Goal: Task Accomplishment & Management: Complete application form

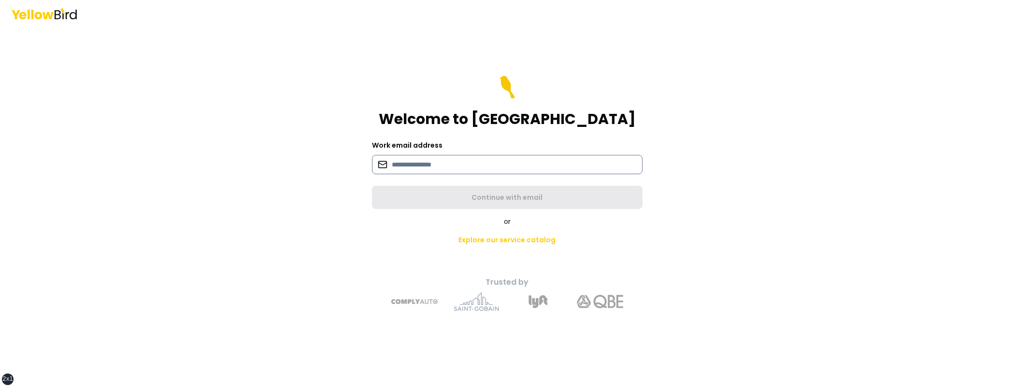
click at [420, 164] on input at bounding box center [507, 164] width 271 height 19
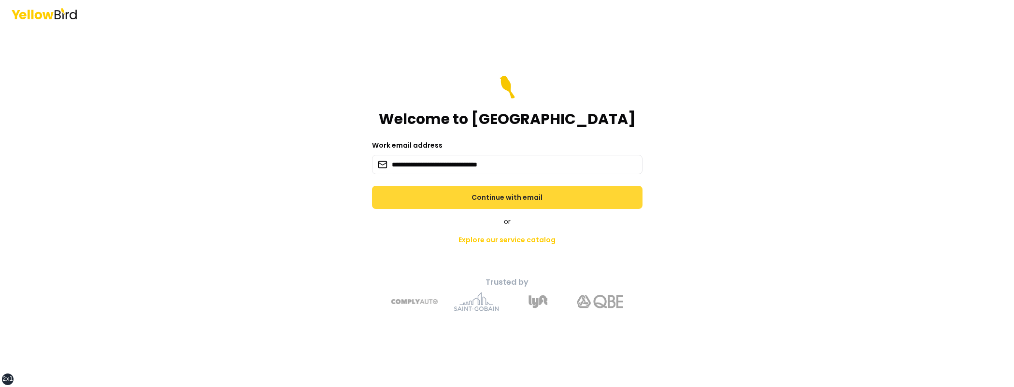
type input "**********"
click at [553, 195] on button "Continue with email" at bounding box center [507, 197] width 271 height 23
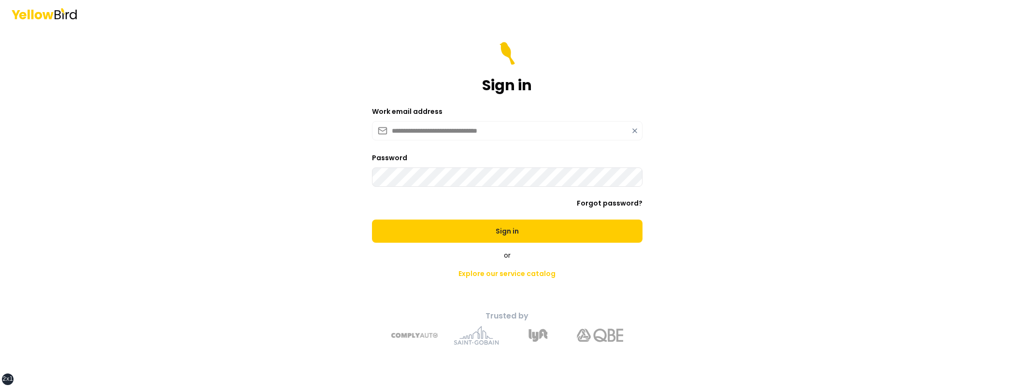
click at [372, 220] on button "Sign in" at bounding box center [507, 231] width 271 height 23
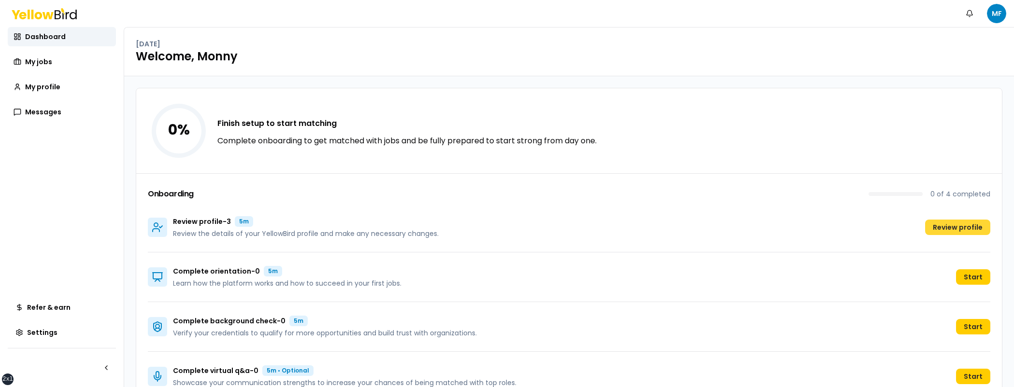
click at [947, 223] on button "Review profile" at bounding box center [957, 227] width 65 height 15
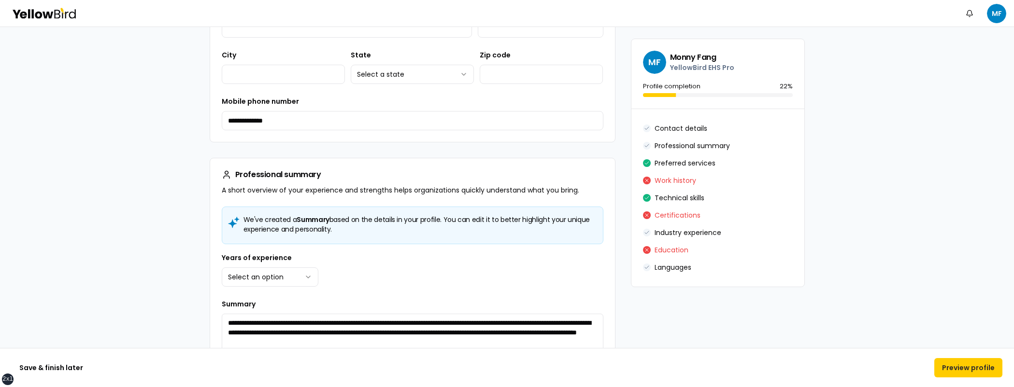
scroll to position [183, 0]
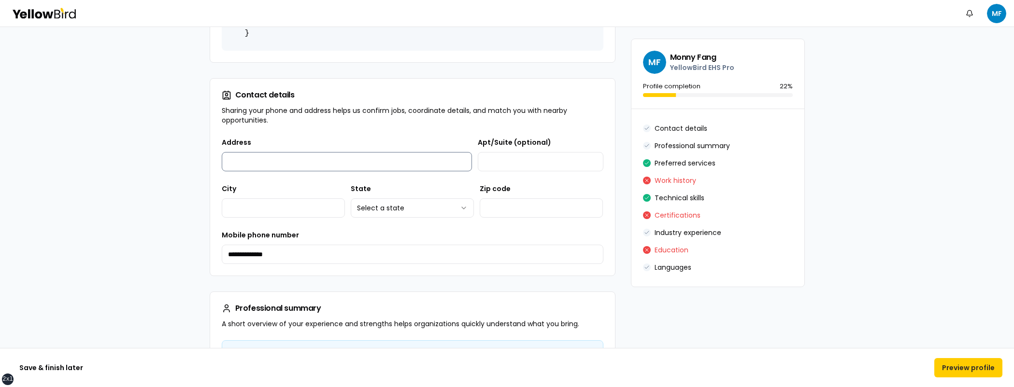
click at [336, 164] on input "Address" at bounding box center [347, 161] width 251 height 19
type input "**********"
click at [403, 205] on html "**********" at bounding box center [507, 193] width 1014 height 387
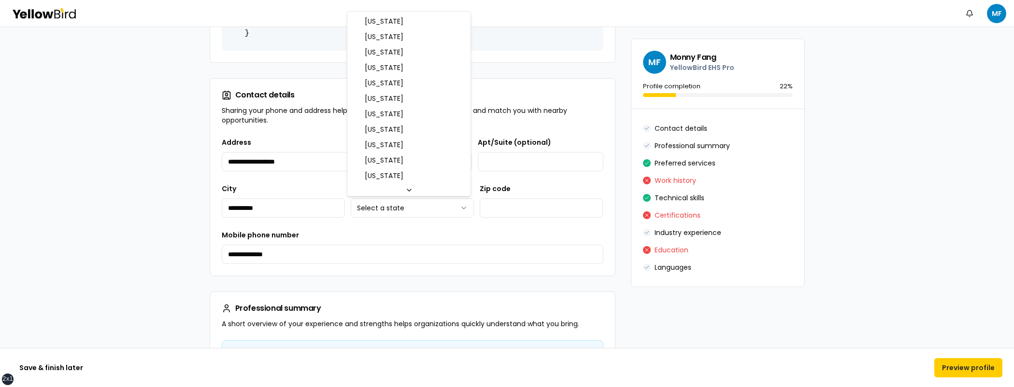
select select "**"
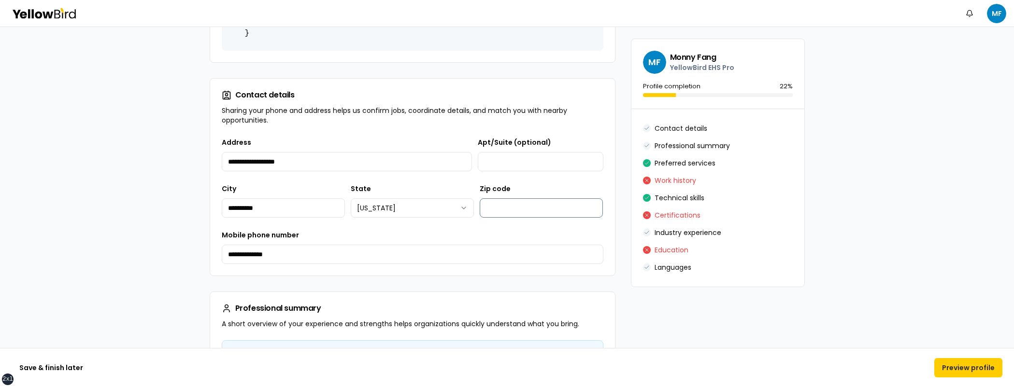
click at [557, 204] on input "Zip code" at bounding box center [541, 208] width 123 height 19
type input "*****"
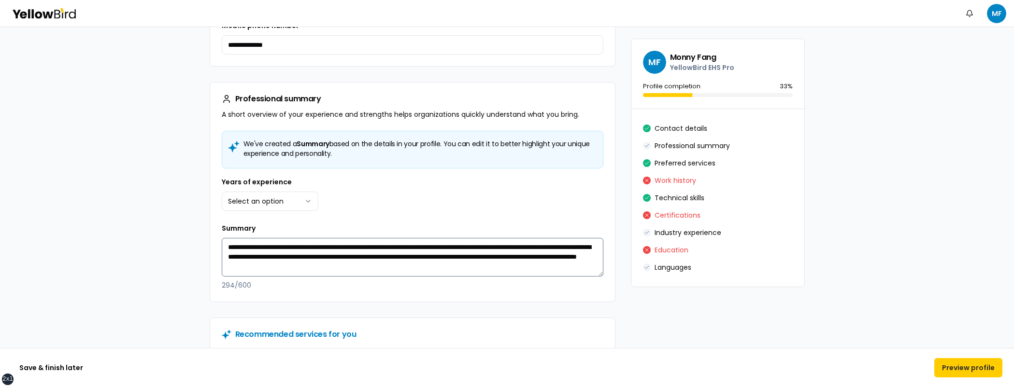
scroll to position [394, 0]
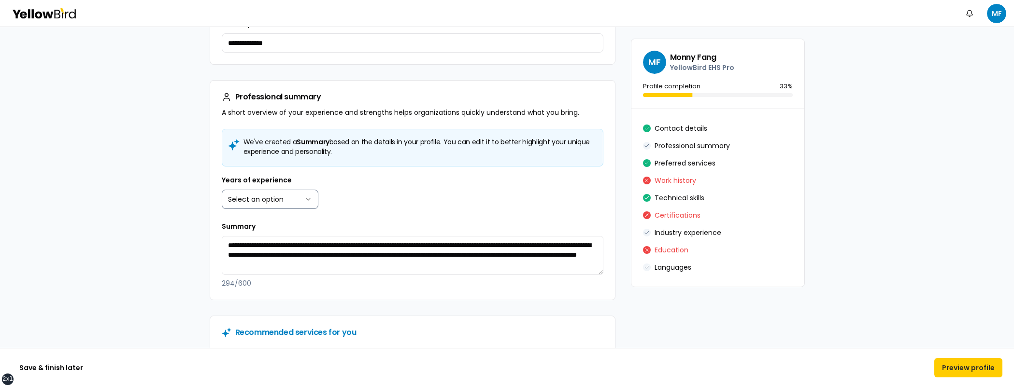
click at [302, 203] on html "**********" at bounding box center [507, 193] width 1014 height 387
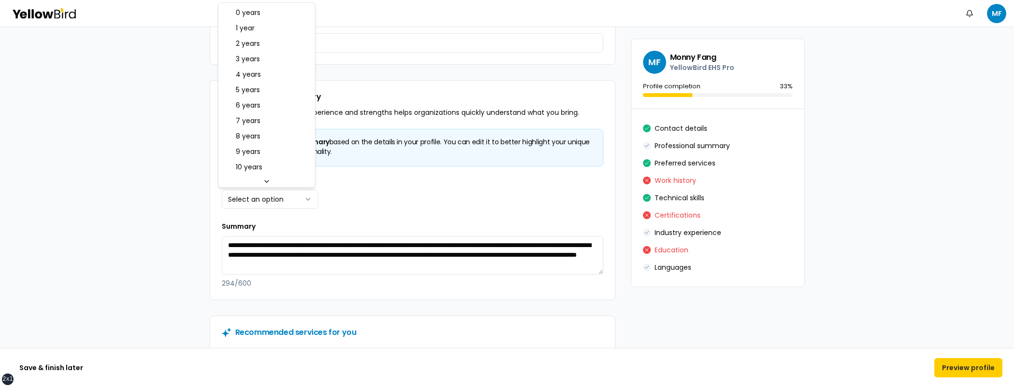
select select "****"
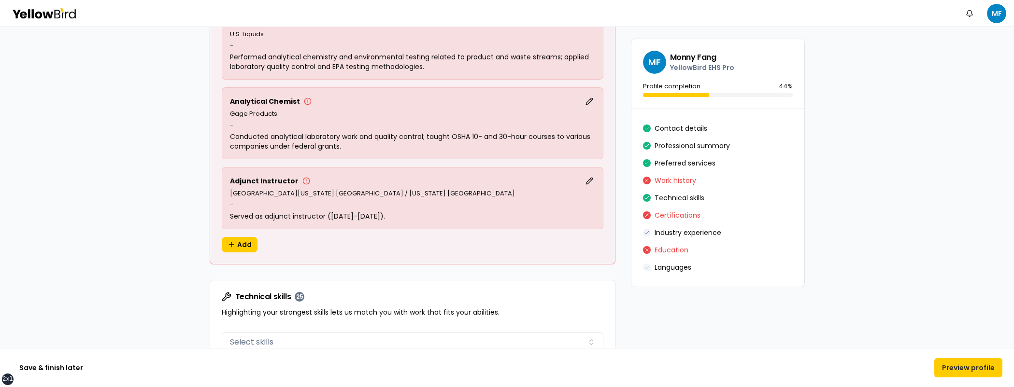
scroll to position [1192, 0]
click at [586, 182] on button "Edit" at bounding box center [590, 184] width 12 height 12
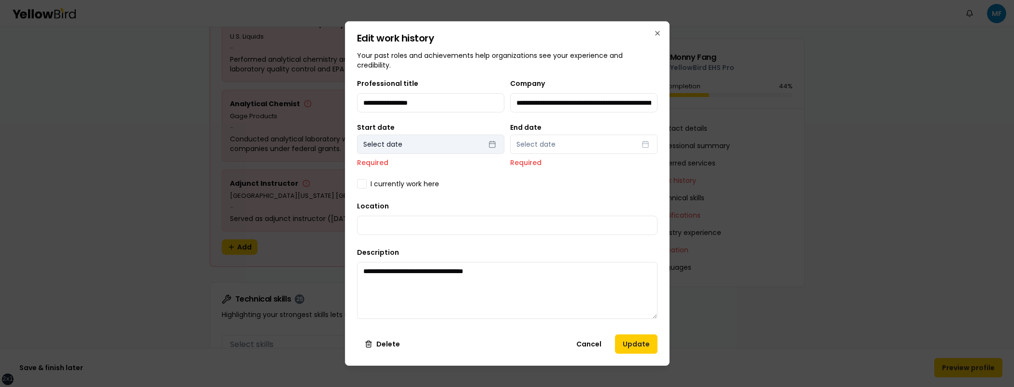
click at [484, 145] on button "Select date" at bounding box center [430, 144] width 147 height 19
select select "*"
select select "****"
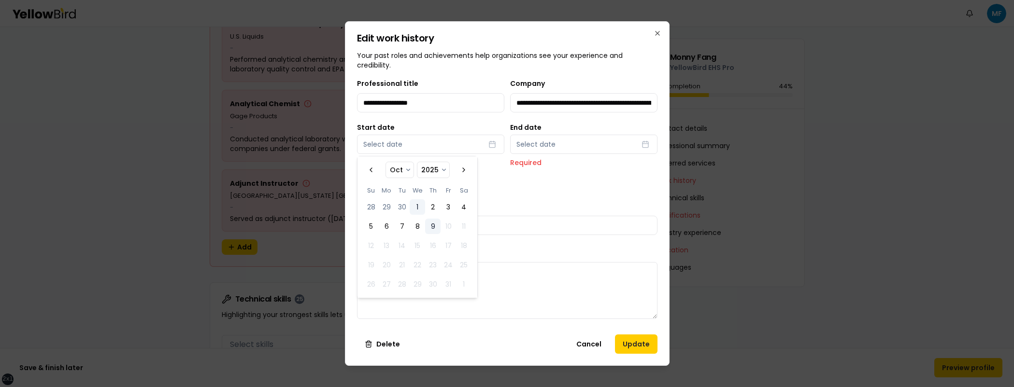
click at [418, 206] on button "1" at bounding box center [417, 207] width 15 height 15
select select "*"
select select "****"
click at [580, 136] on button "Select date" at bounding box center [583, 144] width 147 height 19
select select "*"
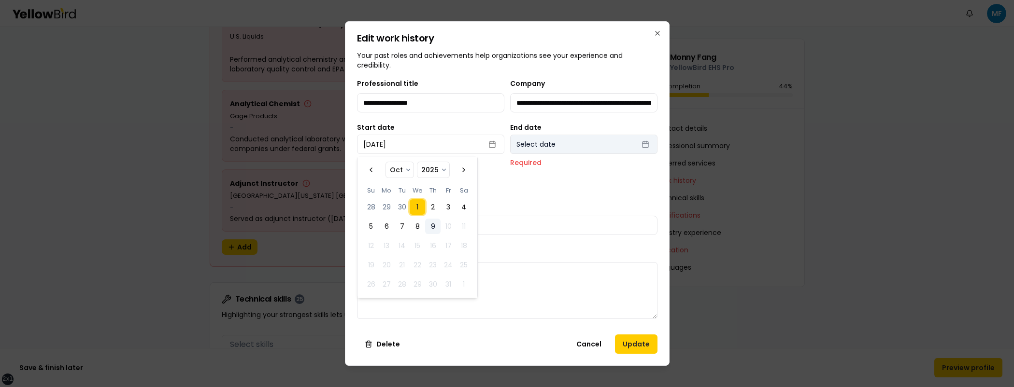
select select "****"
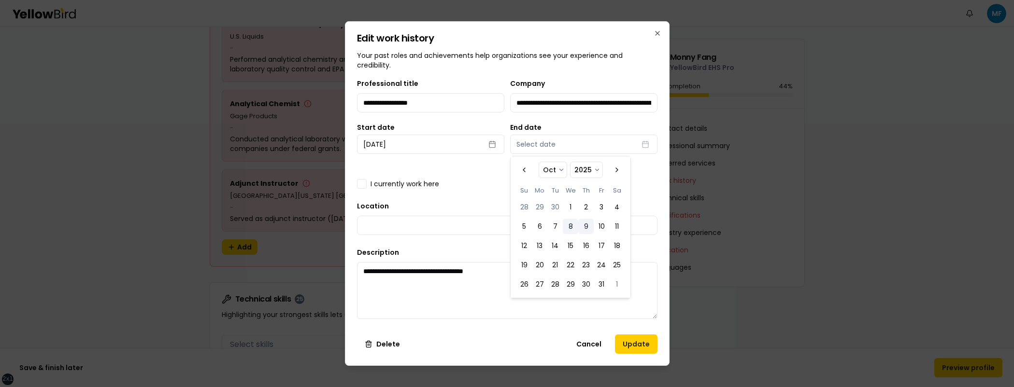
click at [570, 228] on button "8" at bounding box center [570, 226] width 15 height 15
select select "*"
select select "****"
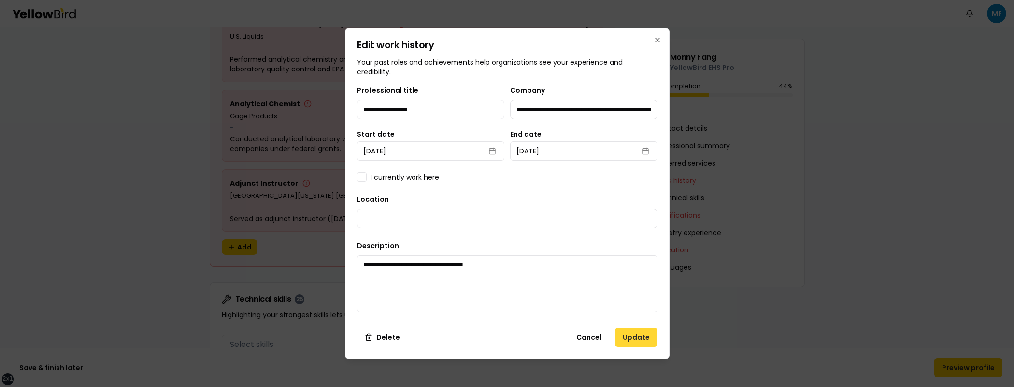
click at [653, 340] on button "Update" at bounding box center [636, 337] width 43 height 19
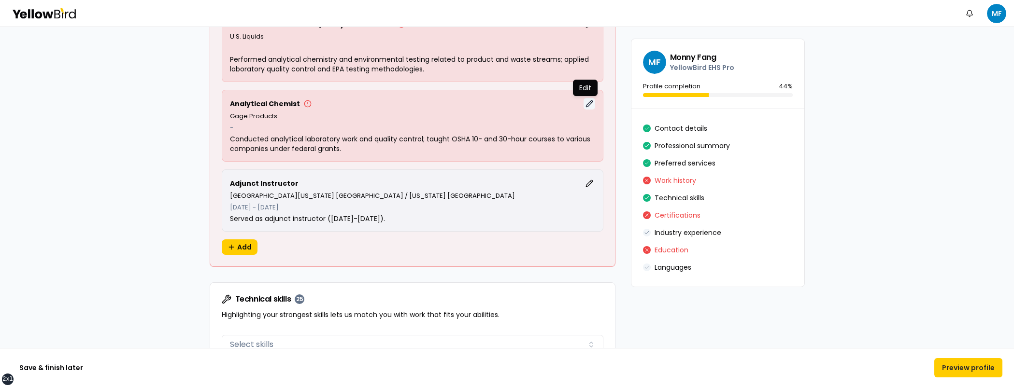
click at [584, 104] on button "Edit" at bounding box center [590, 104] width 12 height 12
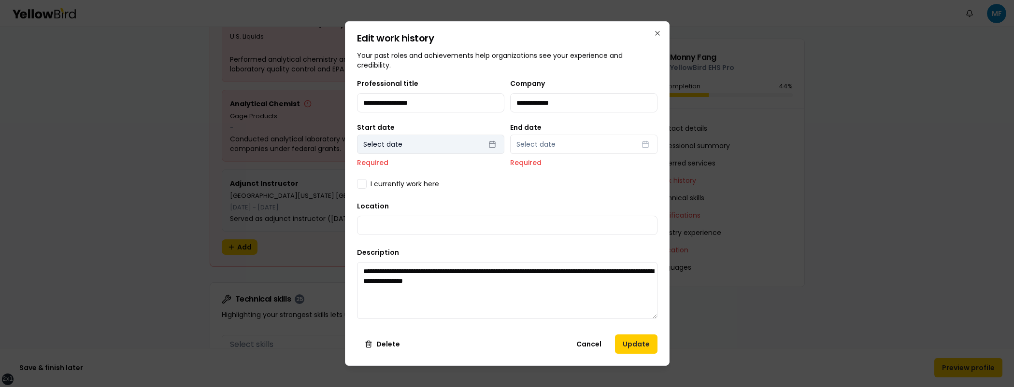
click at [422, 146] on button "Select date" at bounding box center [430, 144] width 147 height 19
select select "*"
select select "****"
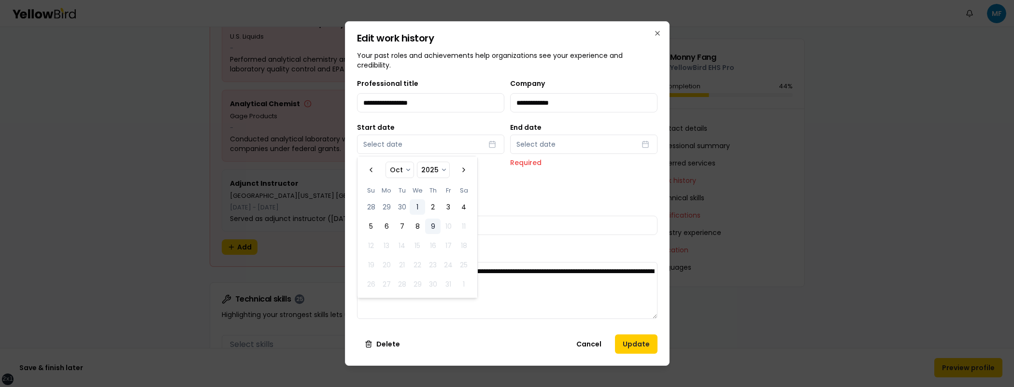
click at [420, 208] on button "1" at bounding box center [417, 207] width 15 height 15
select select "*"
select select "****"
click at [592, 132] on div "End date Select date Required" at bounding box center [583, 145] width 147 height 43
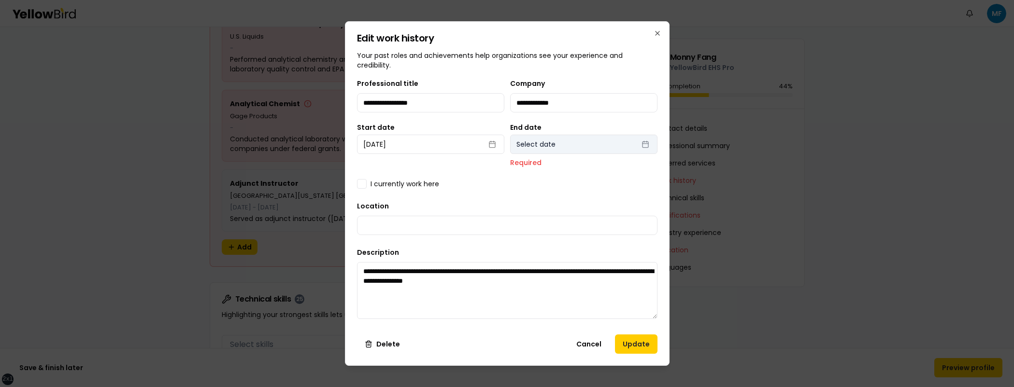
click at [588, 147] on button "Select date" at bounding box center [583, 144] width 147 height 19
select select "*"
select select "****"
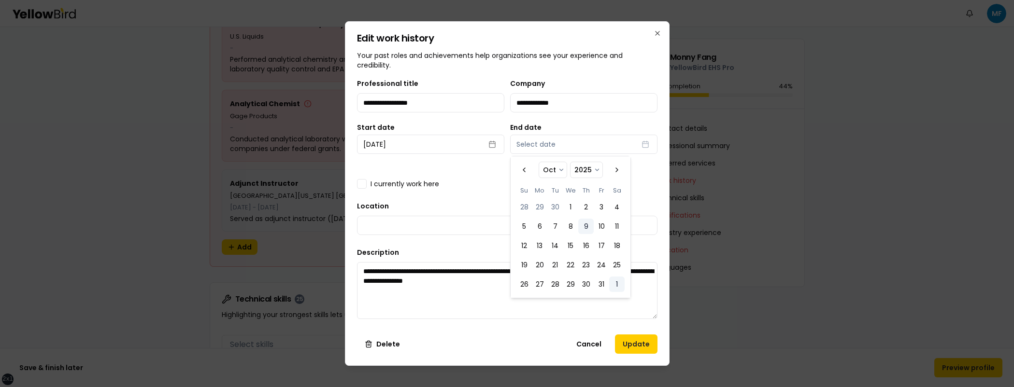
click at [614, 284] on button "1" at bounding box center [616, 284] width 15 height 15
select select "*"
select select "****"
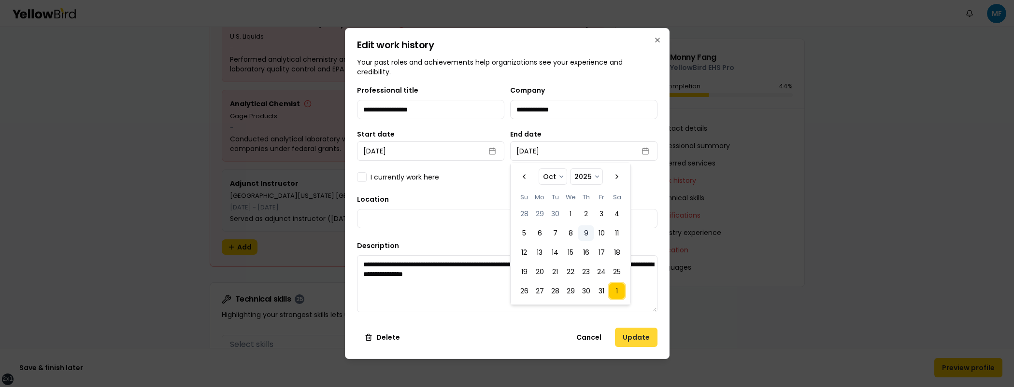
click at [649, 333] on button "Update" at bounding box center [636, 337] width 43 height 19
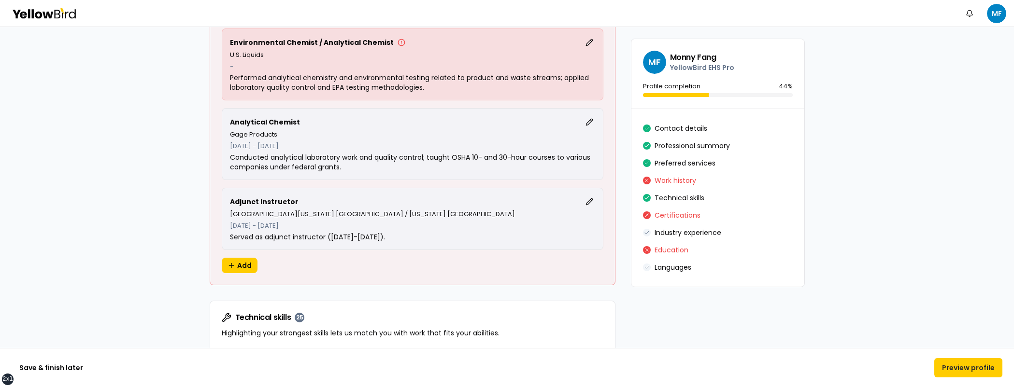
scroll to position [1116, 0]
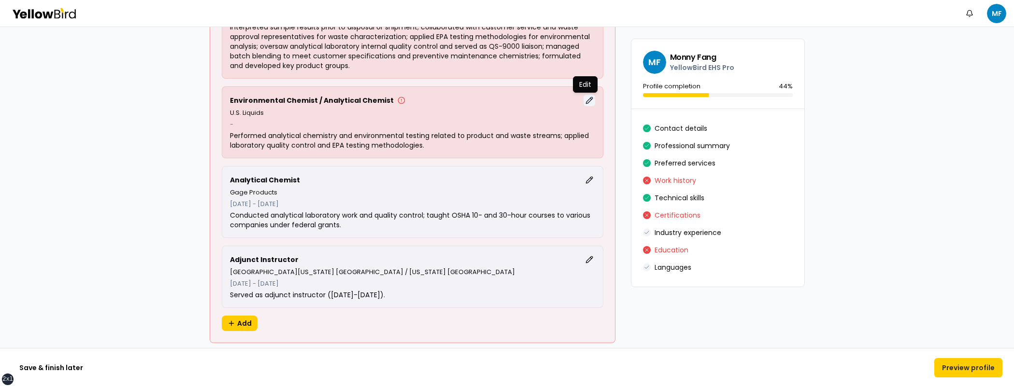
click at [588, 100] on button "Edit" at bounding box center [590, 101] width 12 height 12
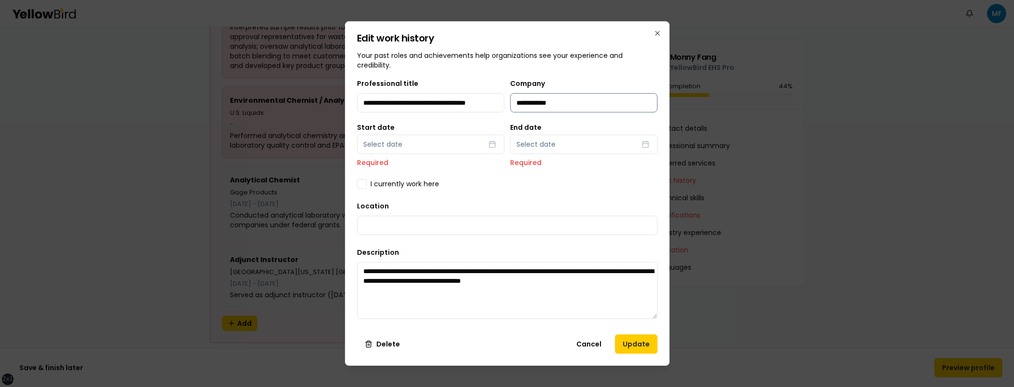
scroll to position [0, 14]
click at [436, 143] on button "Select date" at bounding box center [430, 144] width 147 height 19
select select "*"
select select "****"
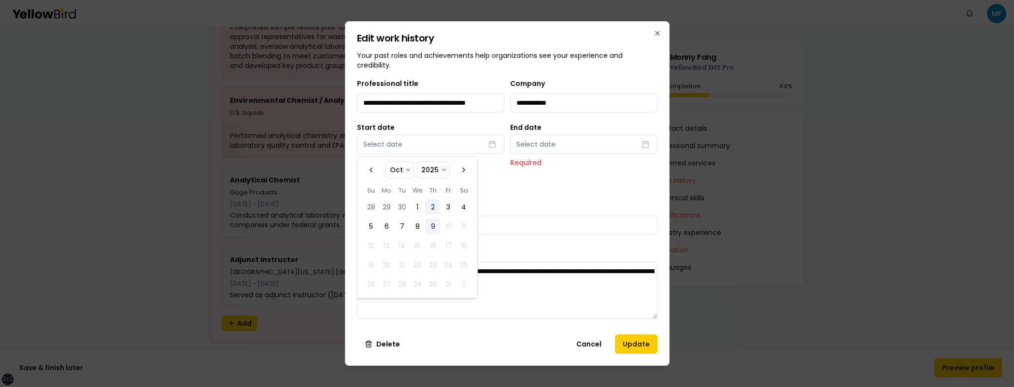
click at [425, 204] on button "2" at bounding box center [432, 207] width 15 height 15
select select "*"
select select "****"
click at [628, 138] on button "Select date" at bounding box center [583, 144] width 147 height 19
select select "*"
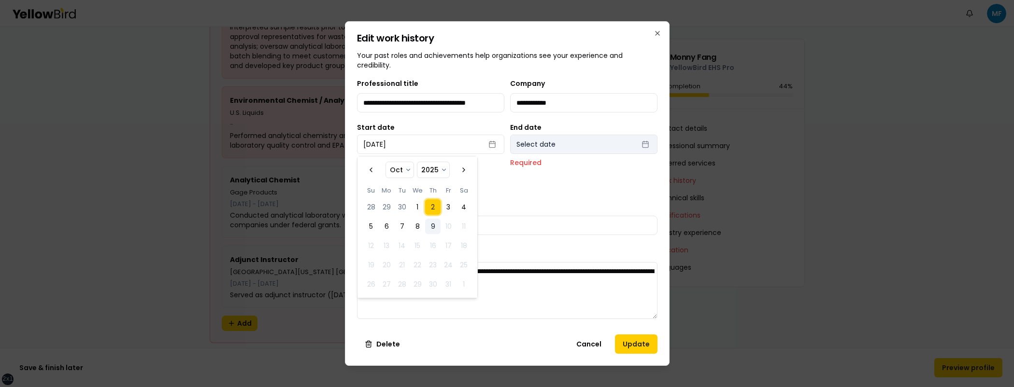
select select "****"
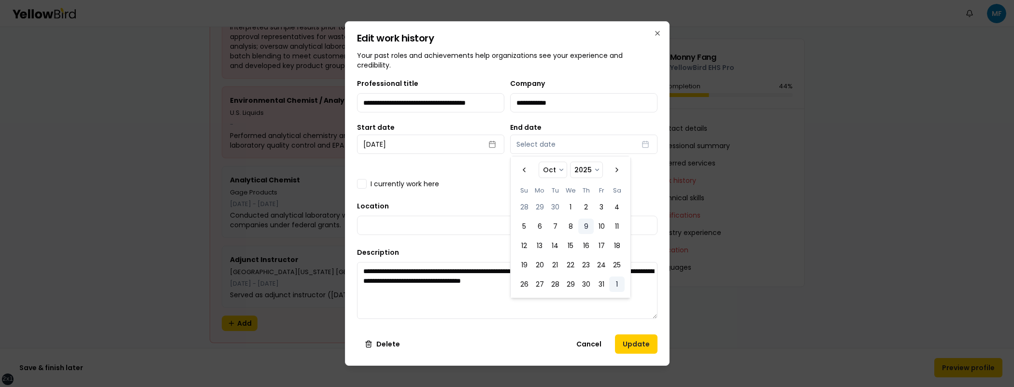
click at [619, 284] on button "1" at bounding box center [616, 284] width 15 height 15
select select "*"
select select "****"
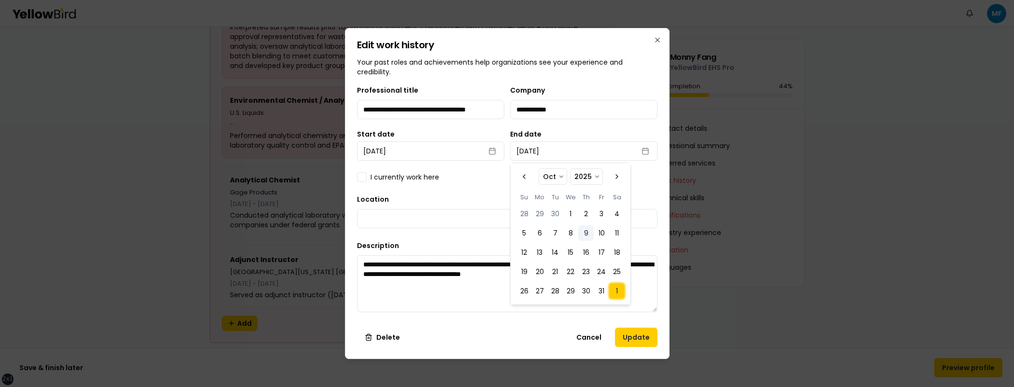
click at [643, 338] on button "Update" at bounding box center [636, 337] width 43 height 19
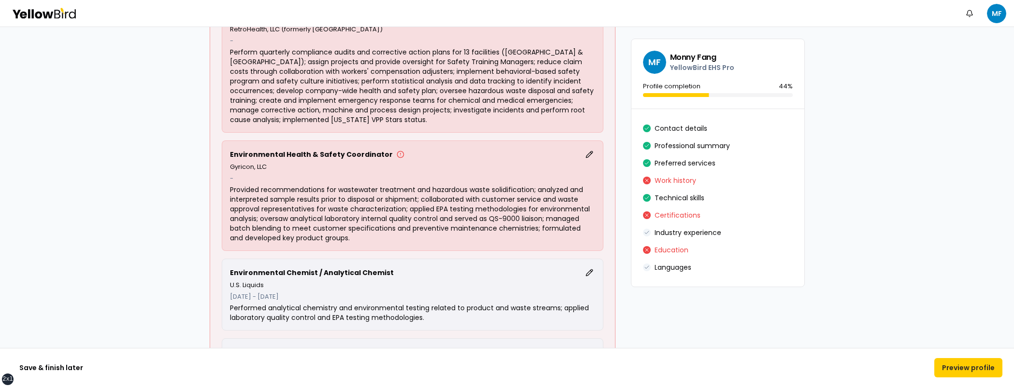
scroll to position [924, 0]
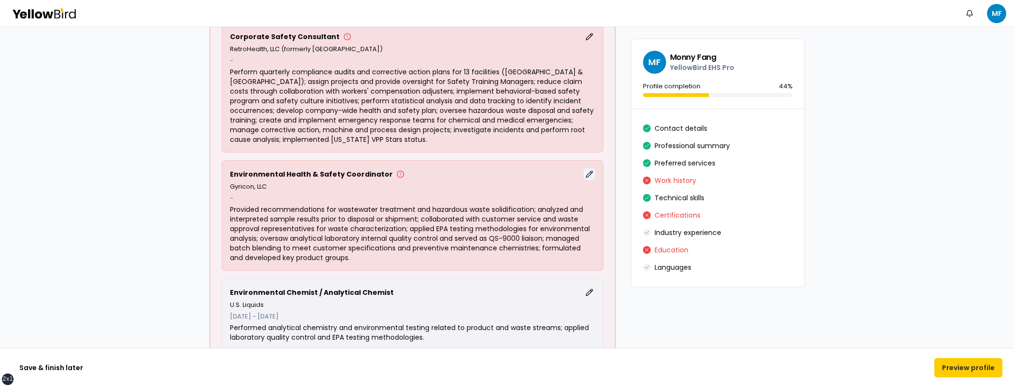
click at [588, 171] on button "Edit" at bounding box center [590, 175] width 12 height 12
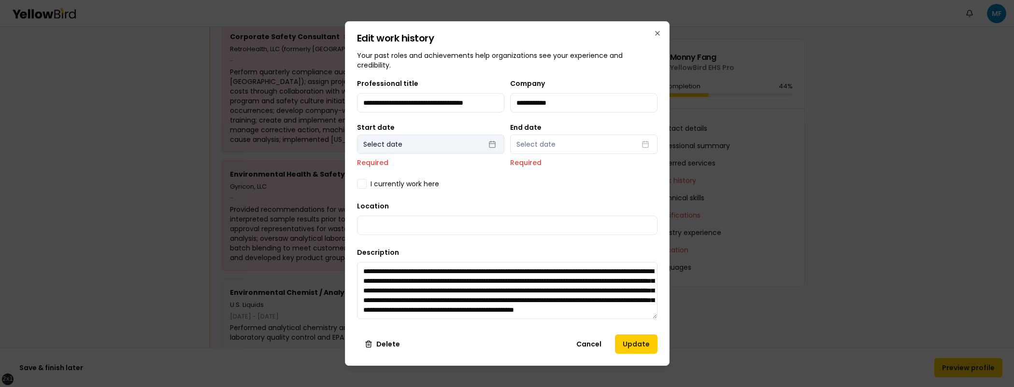
scroll to position [0, 0]
click at [482, 140] on button "Select date" at bounding box center [430, 144] width 147 height 19
select select "*"
select select "****"
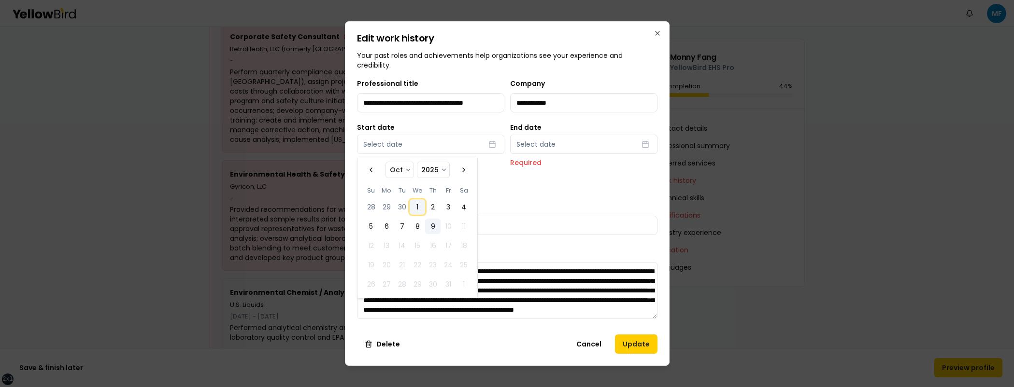
click at [422, 206] on button "1" at bounding box center [417, 207] width 15 height 15
select select "*"
select select "****"
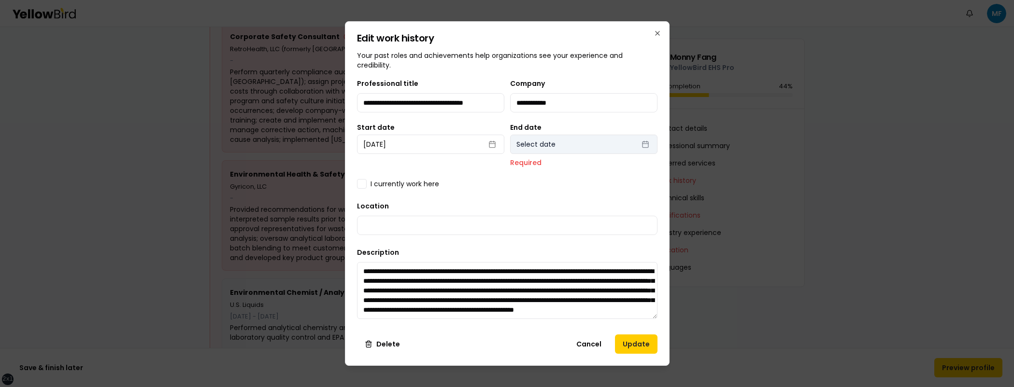
click at [569, 137] on button "Select date" at bounding box center [583, 144] width 147 height 19
select select "*"
select select "****"
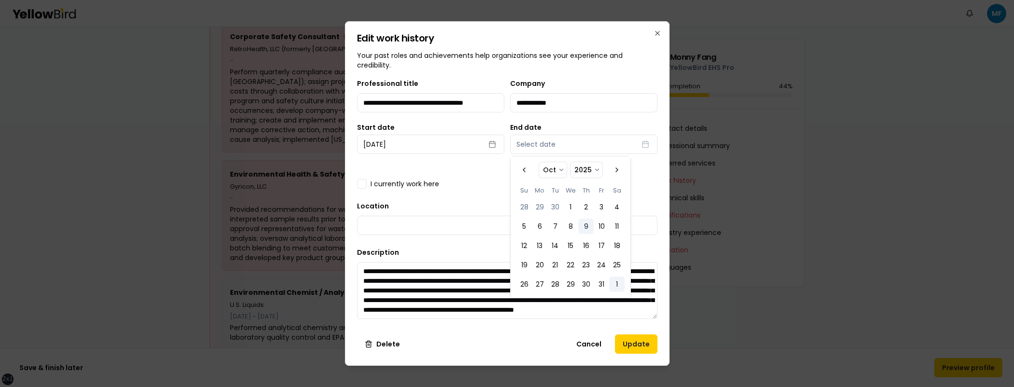
click at [609, 283] on button "1" at bounding box center [616, 284] width 15 height 15
select select "*"
select select "****"
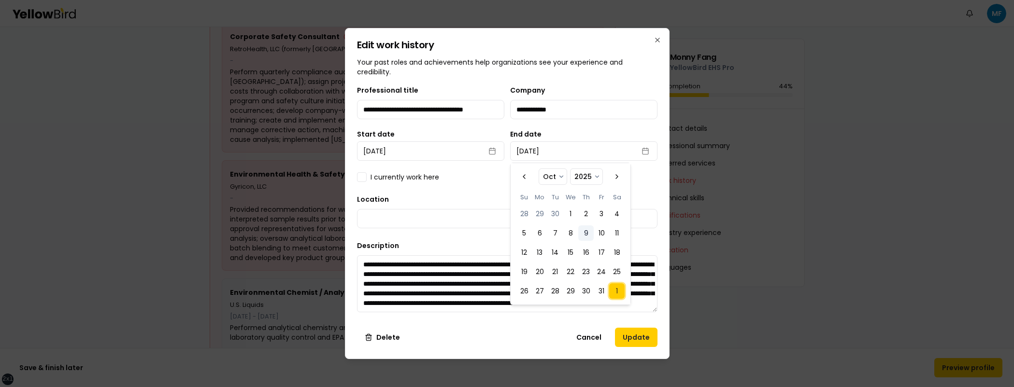
click at [646, 340] on button "Update" at bounding box center [636, 337] width 43 height 19
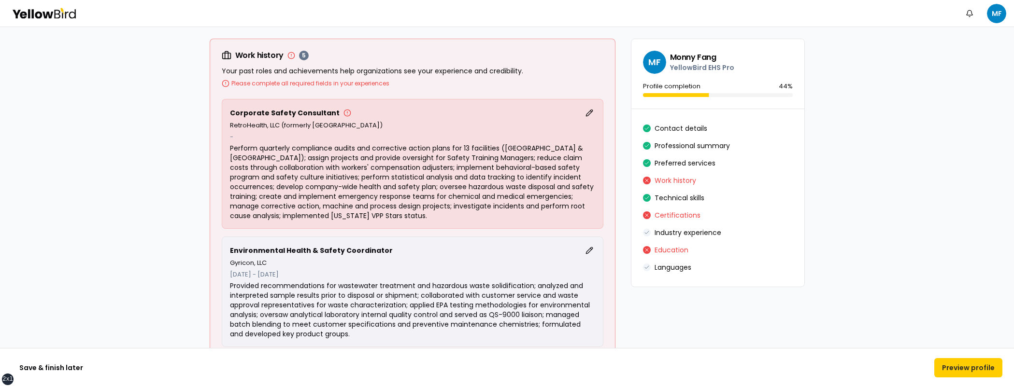
scroll to position [842, 0]
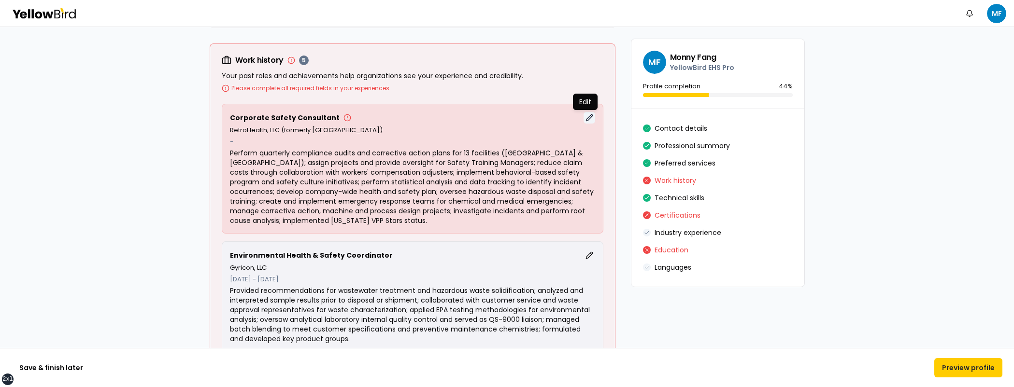
click at [587, 114] on button "Edit" at bounding box center [590, 118] width 12 height 12
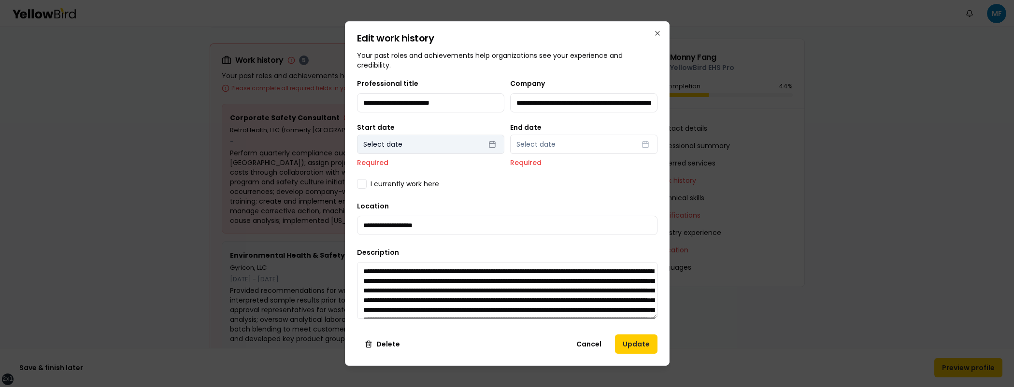
click at [443, 136] on button "Select date" at bounding box center [430, 144] width 147 height 19
select select "*"
select select "****"
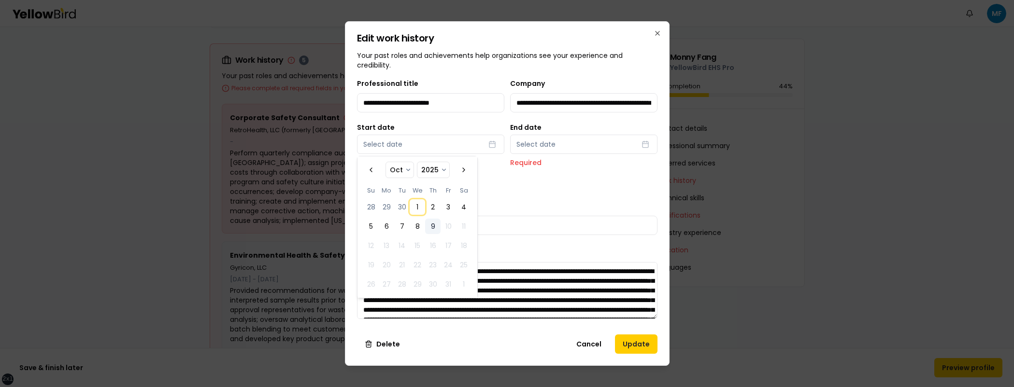
drag, startPoint x: 417, startPoint y: 208, endPoint x: 490, endPoint y: 180, distance: 78.6
click at [417, 207] on button "1" at bounding box center [417, 207] width 15 height 15
select select "*"
select select "****"
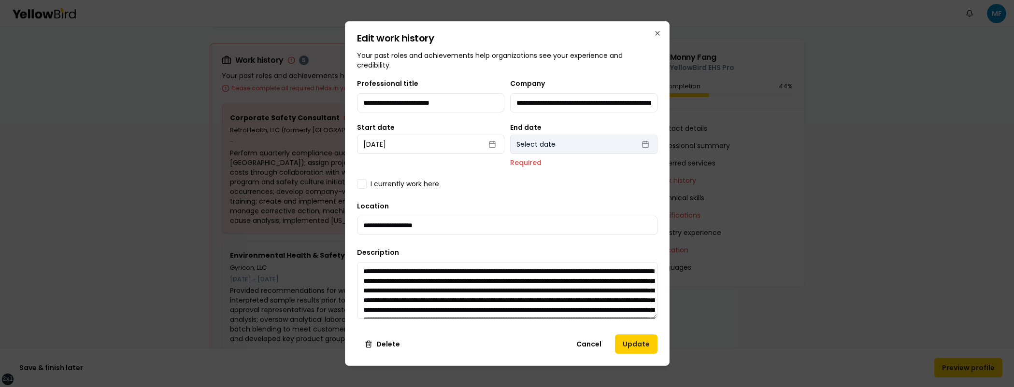
click at [594, 140] on button "Select date" at bounding box center [583, 144] width 147 height 19
select select "*"
select select "****"
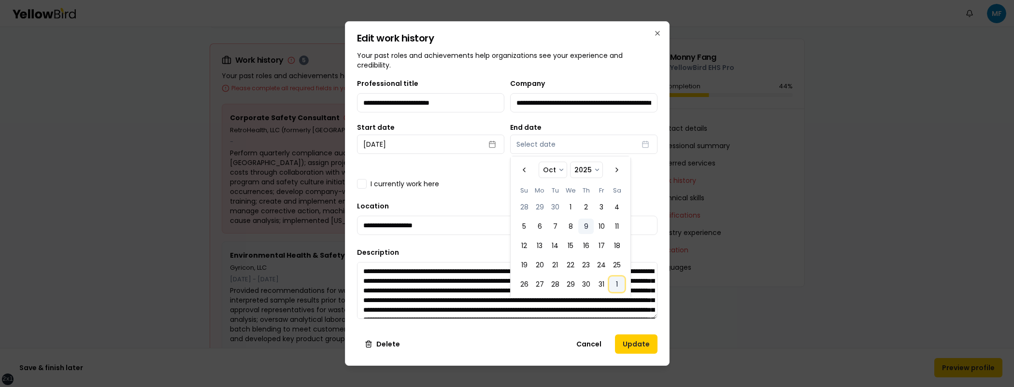
click at [615, 285] on button "1" at bounding box center [616, 284] width 15 height 15
select select "*"
select select "****"
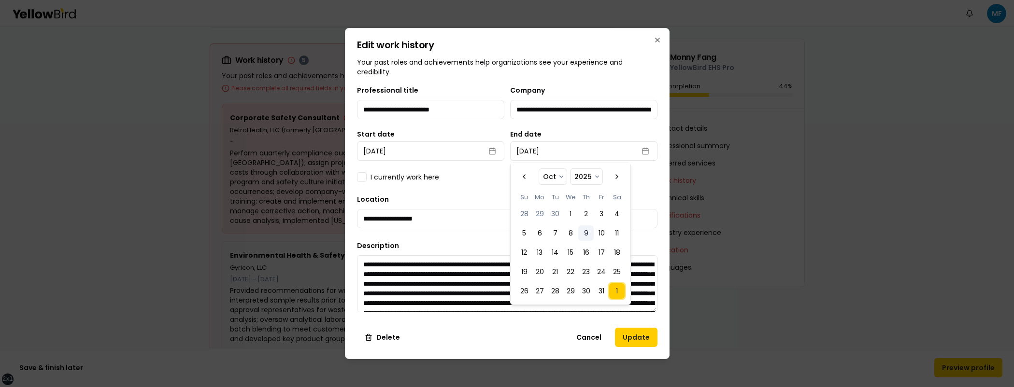
click at [646, 193] on div "**********" at bounding box center [507, 203] width 300 height 236
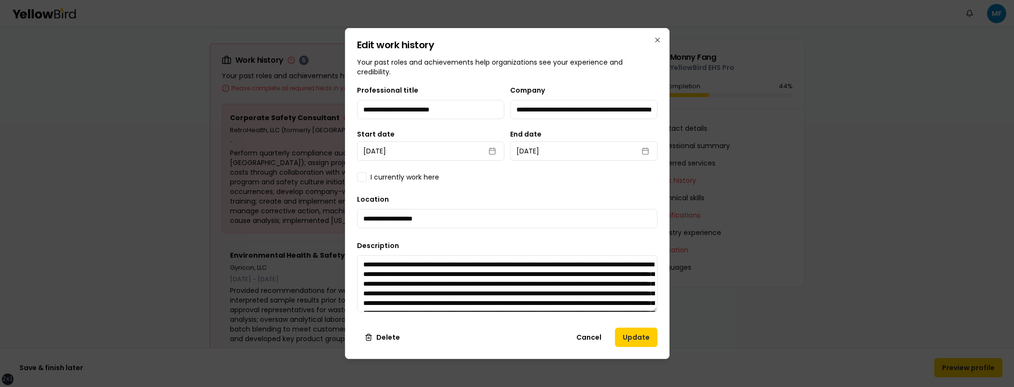
click at [633, 346] on button "Update" at bounding box center [636, 337] width 43 height 19
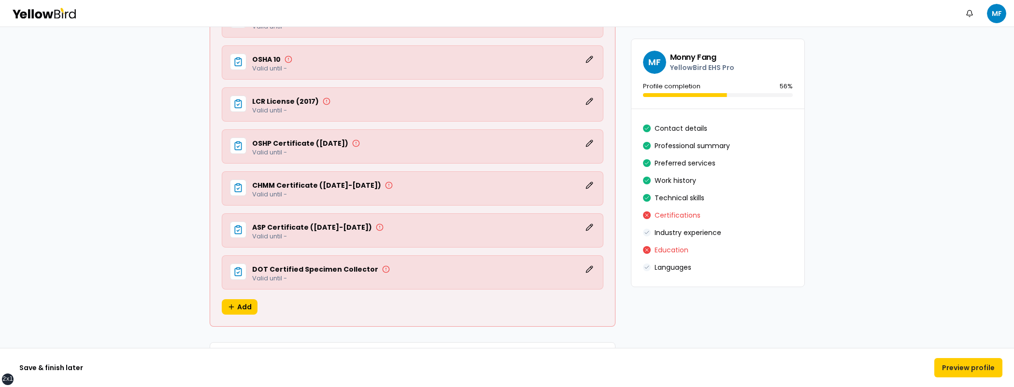
scroll to position [1760, 0]
click at [586, 269] on button "Edit" at bounding box center [590, 269] width 12 height 12
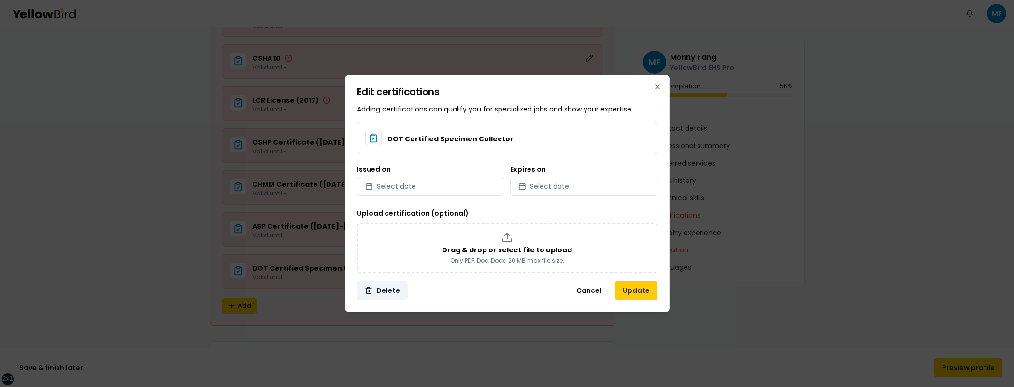
click at [372, 287] on button "Delete" at bounding box center [382, 290] width 51 height 19
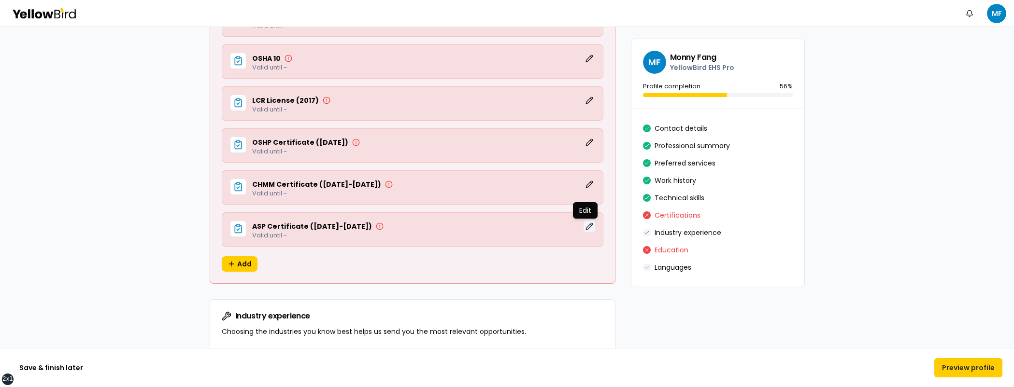
click at [590, 225] on button "Edit" at bounding box center [590, 227] width 12 height 12
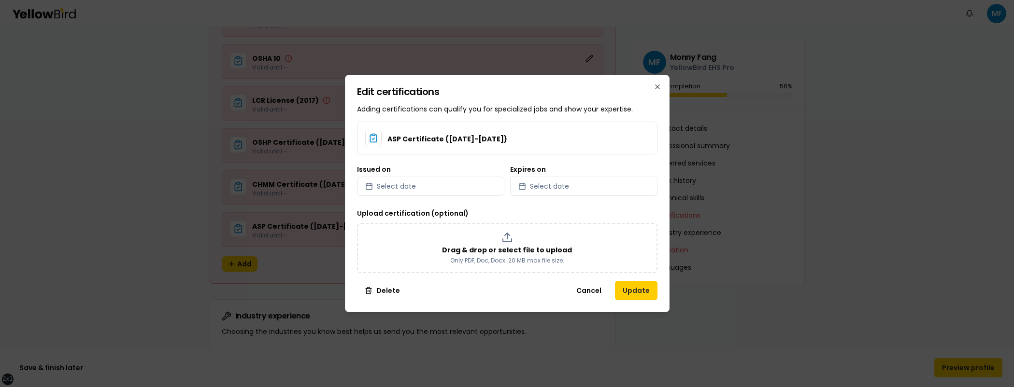
click at [394, 292] on button "Delete" at bounding box center [382, 290] width 51 height 19
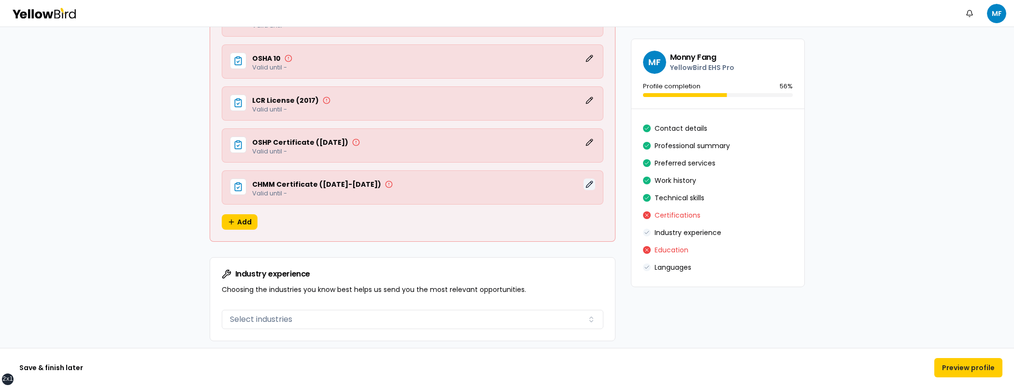
click at [585, 182] on button "Edit" at bounding box center [590, 185] width 12 height 12
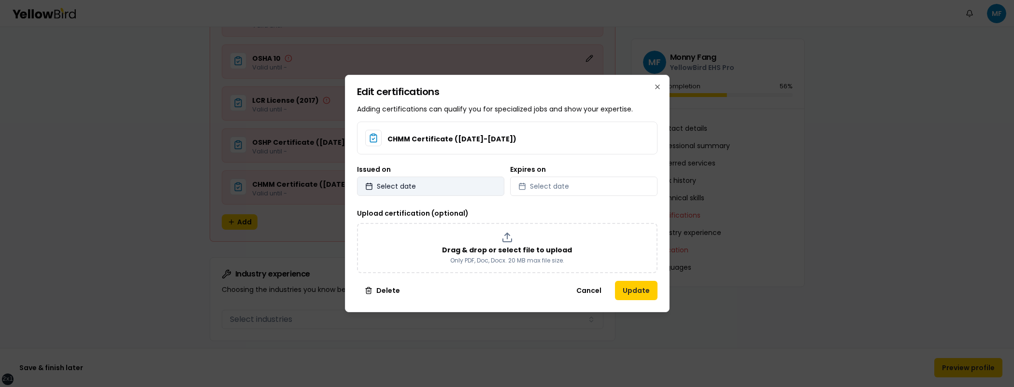
click at [437, 182] on button "Select date" at bounding box center [430, 186] width 147 height 19
select select "*"
select select "****"
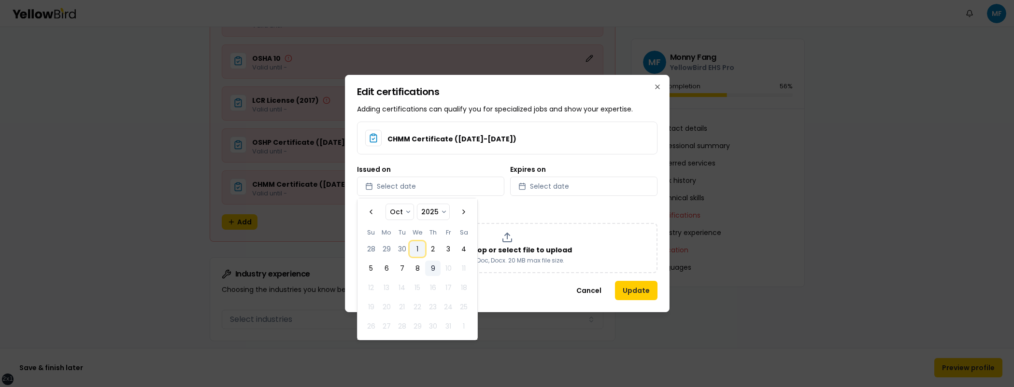
click at [420, 251] on button "1" at bounding box center [417, 249] width 15 height 15
select select "*"
select select "****"
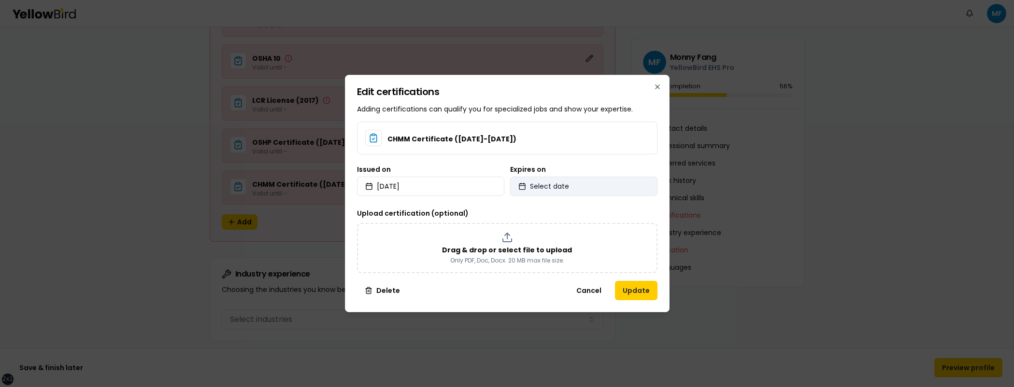
click at [561, 186] on span "Select date" at bounding box center [549, 187] width 39 height 10
select select "*"
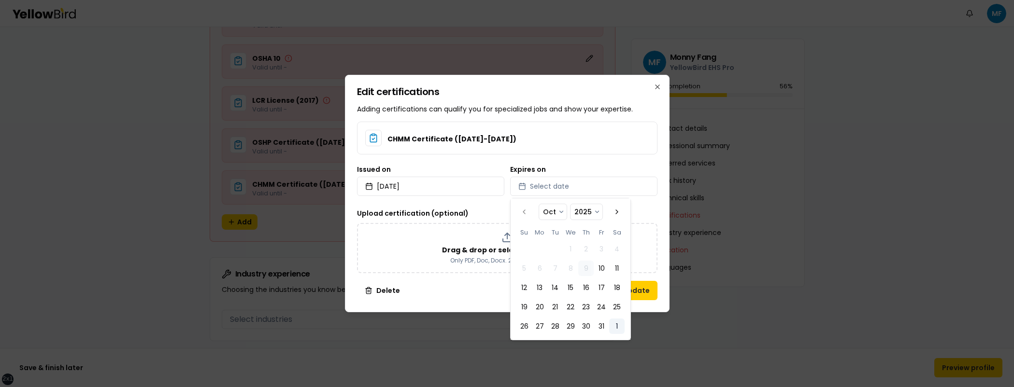
click at [617, 327] on button "1" at bounding box center [616, 326] width 15 height 15
select select "*"
click at [647, 285] on button "Update" at bounding box center [636, 290] width 43 height 19
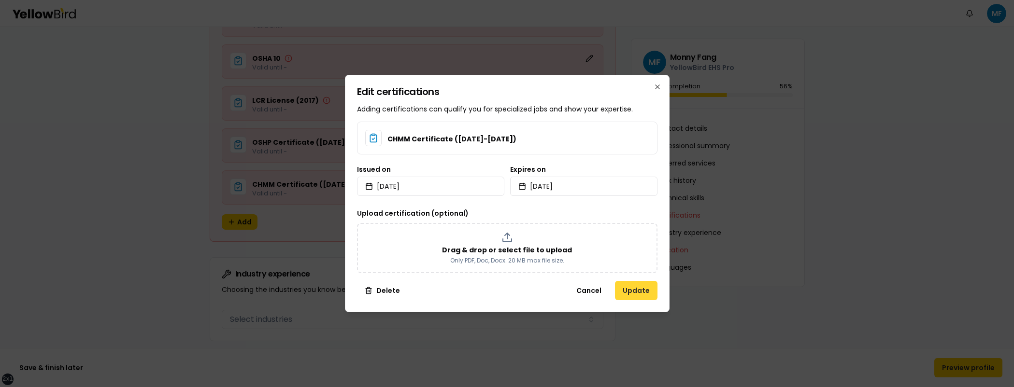
click at [653, 294] on button "Update" at bounding box center [636, 290] width 43 height 19
click at [639, 291] on button "Update" at bounding box center [636, 290] width 43 height 19
click at [640, 287] on button "Update" at bounding box center [636, 290] width 43 height 19
click at [632, 293] on button "Update" at bounding box center [636, 290] width 43 height 19
click at [660, 89] on icon "button" at bounding box center [658, 87] width 8 height 8
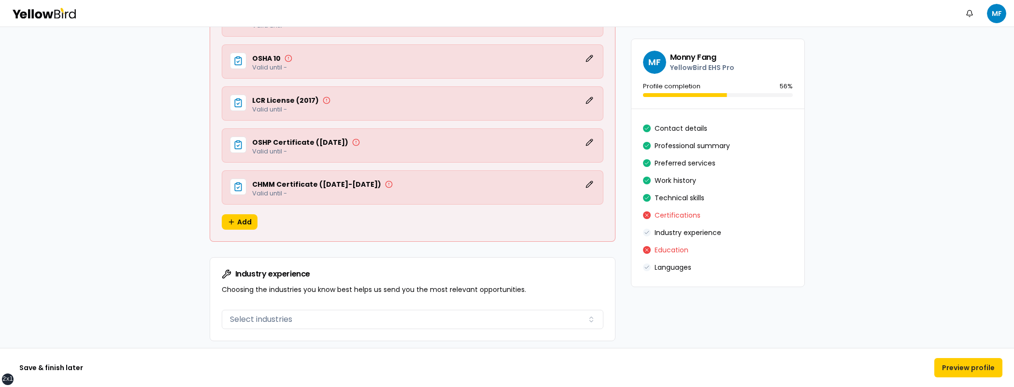
click at [431, 197] on div "CHMM Certificate ([DATE]-[DATE]) Edit Valid until -" at bounding box center [413, 188] width 382 height 34
click at [586, 183] on button "Edit" at bounding box center [590, 185] width 12 height 12
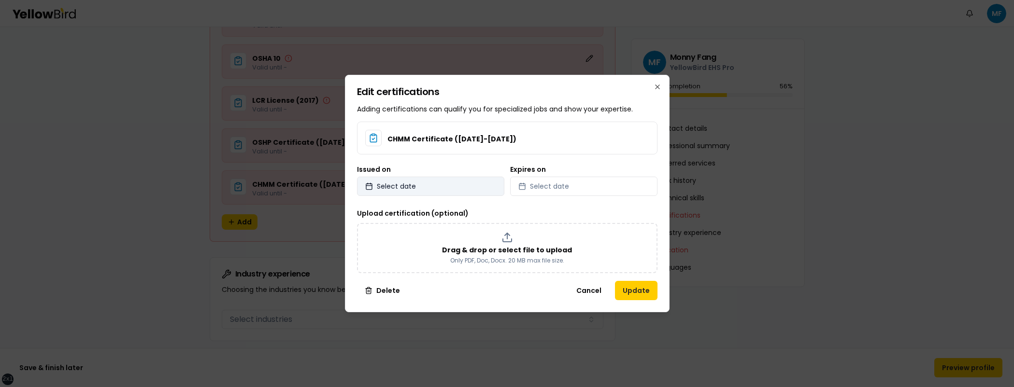
click at [471, 183] on button "Select date" at bounding box center [430, 186] width 147 height 19
select select "*"
select select "****"
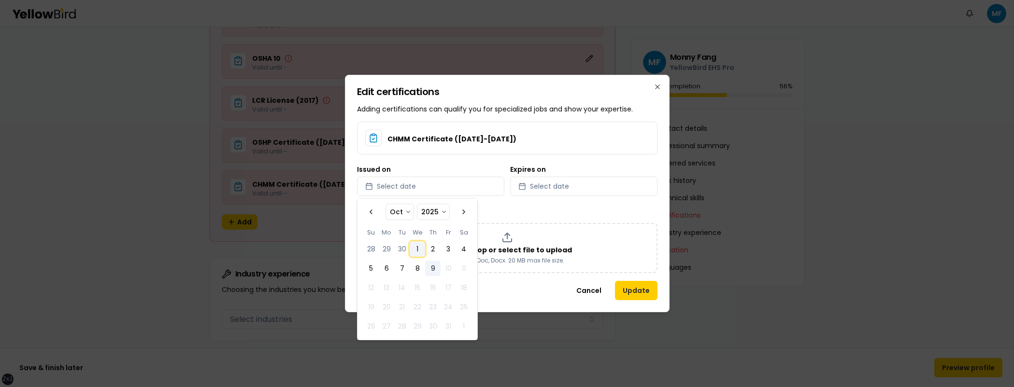
click at [417, 248] on button "1" at bounding box center [417, 249] width 15 height 15
select select "*"
select select "****"
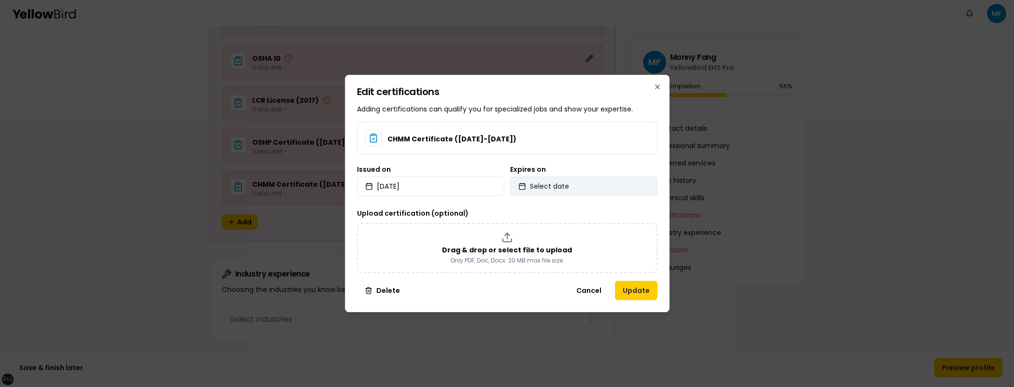
click at [608, 190] on button "Select date" at bounding box center [583, 186] width 147 height 19
select select "*"
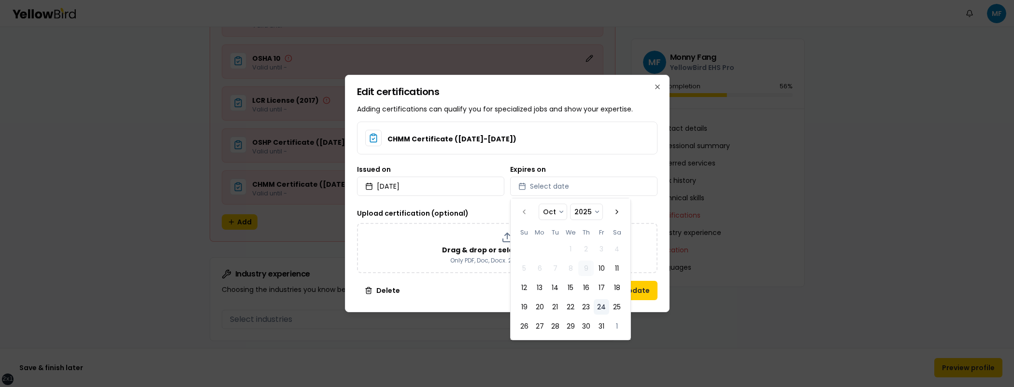
click at [596, 307] on button "24" at bounding box center [601, 306] width 15 height 15
select select "*"
click at [645, 290] on button "Update" at bounding box center [636, 290] width 43 height 19
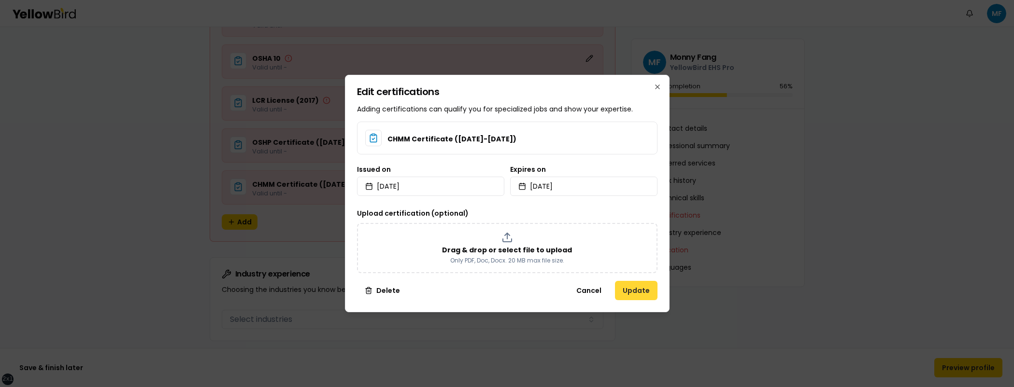
click at [644, 290] on button "Update" at bounding box center [636, 290] width 43 height 19
click at [635, 291] on button "Update" at bounding box center [636, 290] width 43 height 19
click at [633, 291] on button "Update" at bounding box center [636, 290] width 43 height 19
click at [660, 84] on icon "button" at bounding box center [658, 87] width 8 height 8
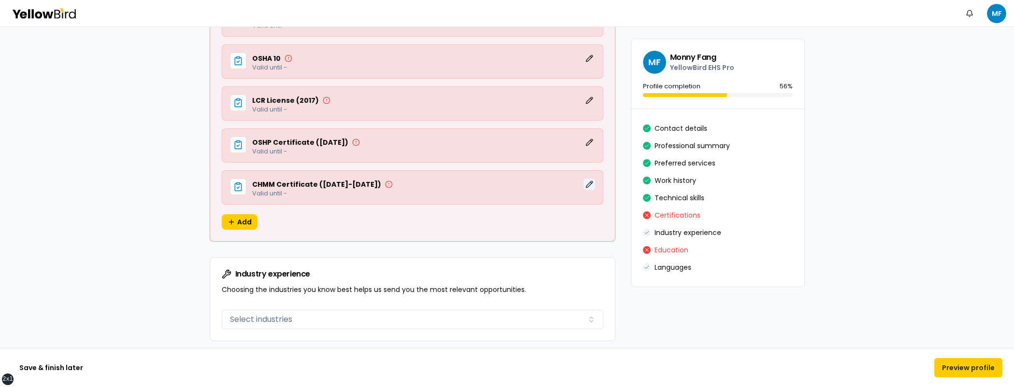
click at [584, 180] on button "Edit" at bounding box center [590, 185] width 12 height 12
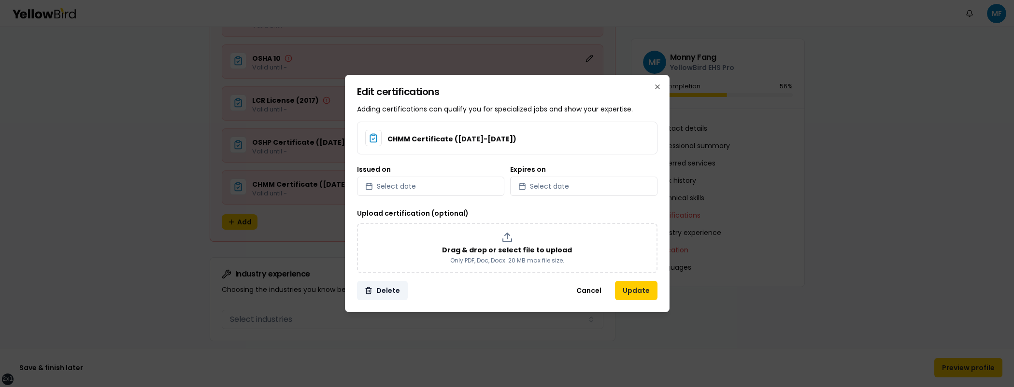
click at [380, 282] on button "Delete" at bounding box center [382, 290] width 51 height 19
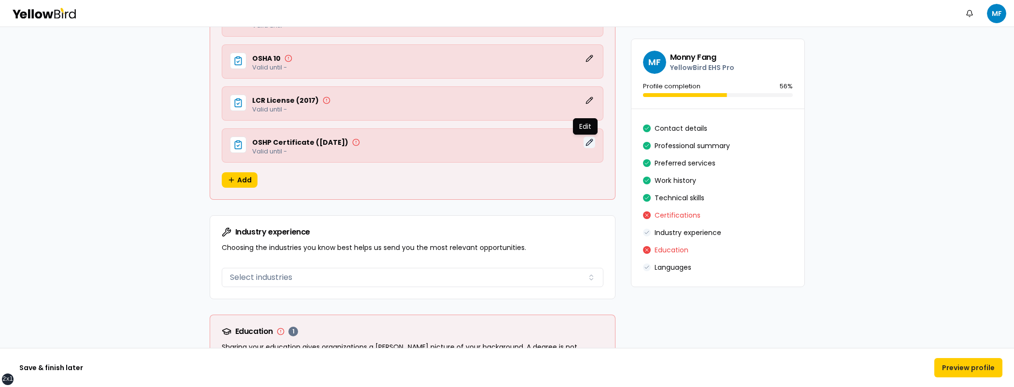
click at [586, 142] on button "Edit" at bounding box center [590, 143] width 12 height 12
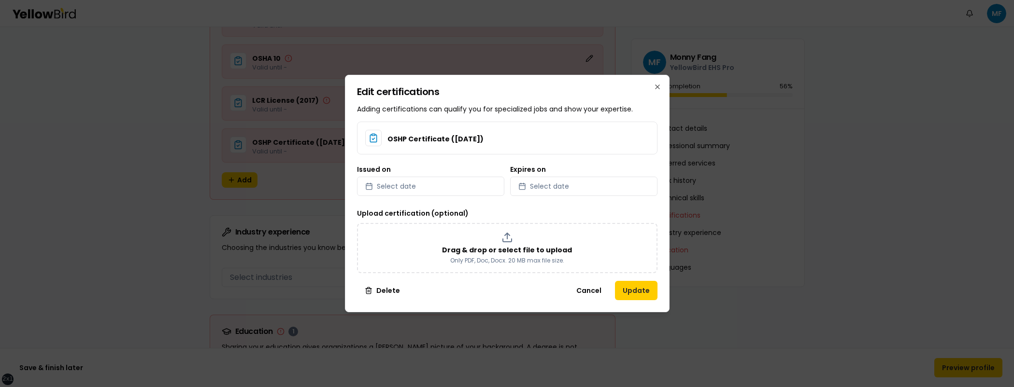
click at [370, 287] on button "Delete" at bounding box center [382, 290] width 51 height 19
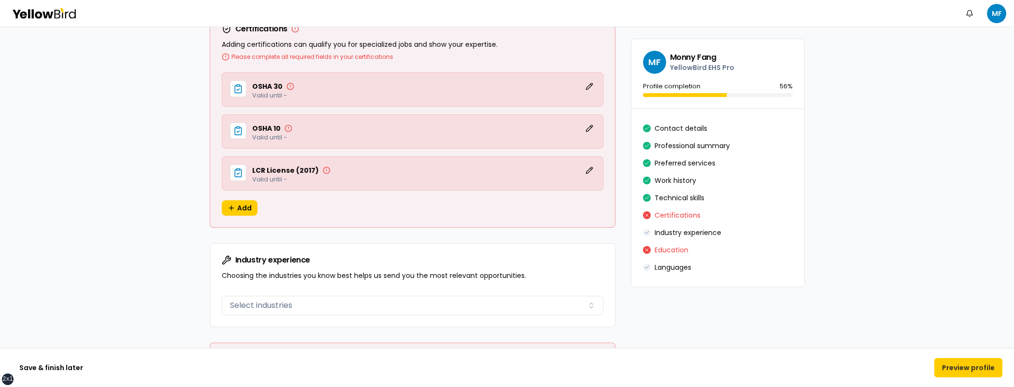
scroll to position [1686, 0]
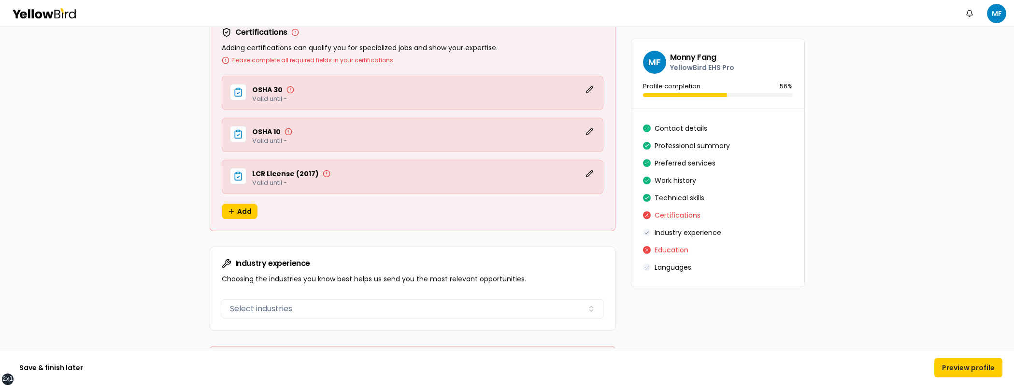
click at [577, 172] on div "LCR License (2017) Edit" at bounding box center [423, 174] width 343 height 12
click at [584, 172] on button "Edit" at bounding box center [590, 174] width 12 height 12
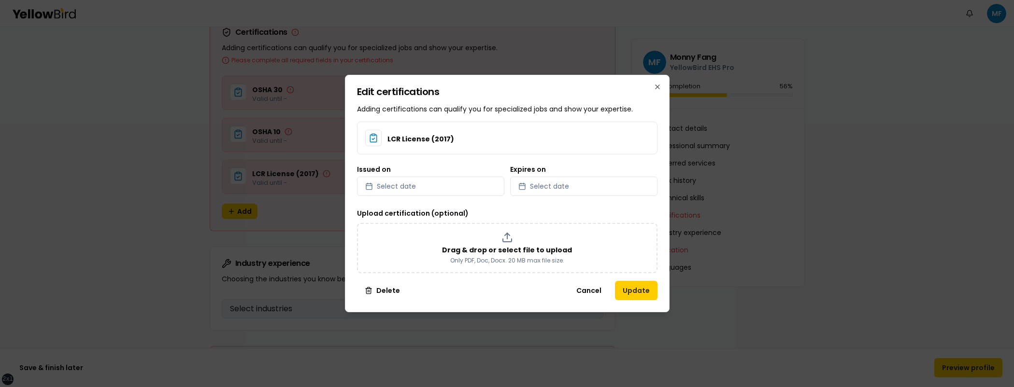
drag, startPoint x: 388, startPoint y: 288, endPoint x: 390, endPoint y: 266, distance: 22.4
click at [388, 288] on button "Delete" at bounding box center [382, 290] width 51 height 19
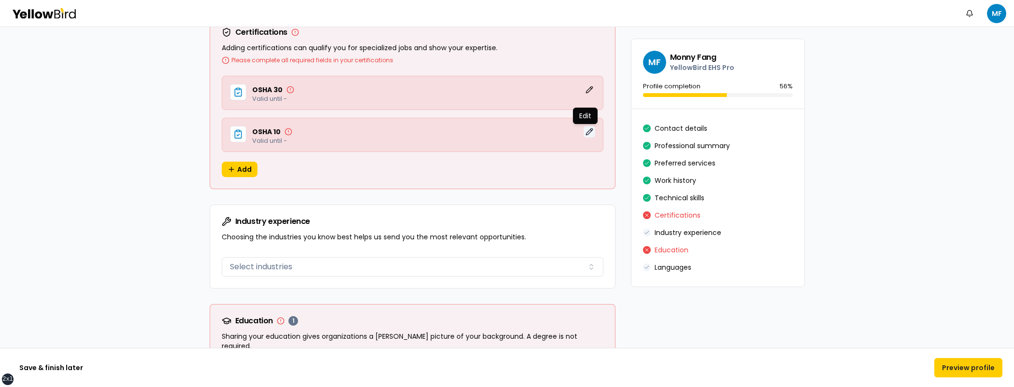
click at [588, 131] on button "Edit" at bounding box center [590, 132] width 12 height 12
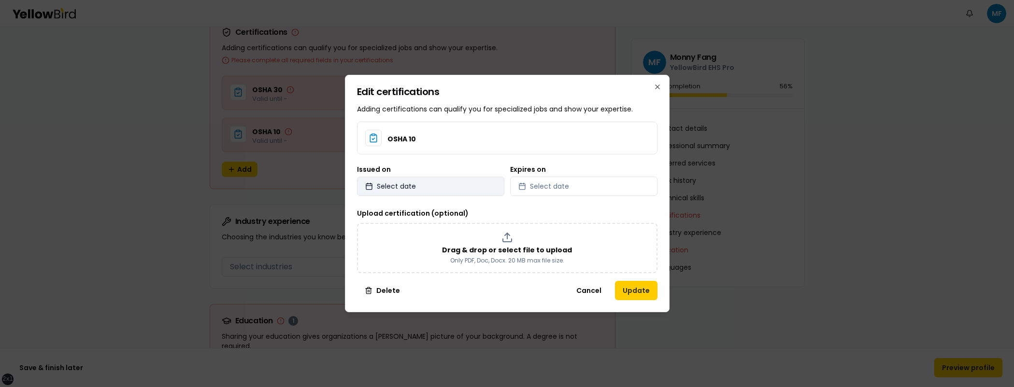
click at [448, 185] on button "Select date" at bounding box center [430, 186] width 147 height 19
select select "*"
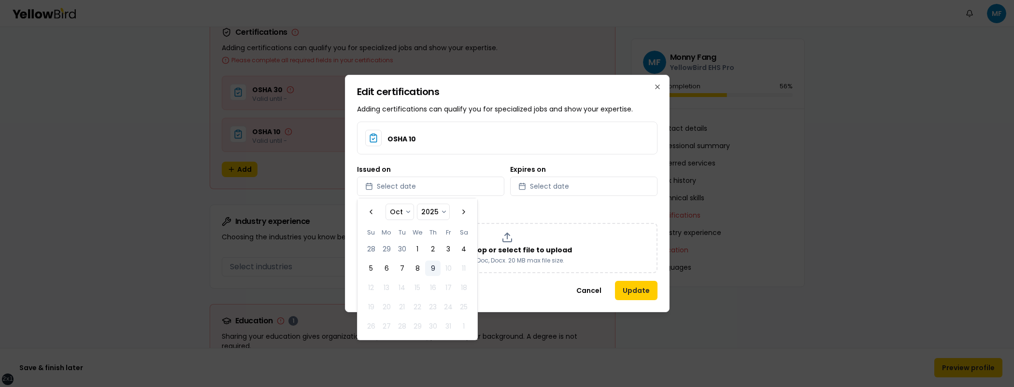
click at [437, 210] on select "**** **** **** **** **** **** **** **** **** **** **** **** **** **** **** ****…" at bounding box center [433, 211] width 32 height 15
select select "****"
click at [417, 204] on select "**** **** **** **** **** **** **** **** **** **** **** **** **** **** **** ****…" at bounding box center [433, 211] width 32 height 15
click at [417, 244] on button "4" at bounding box center [417, 249] width 15 height 15
select select "*"
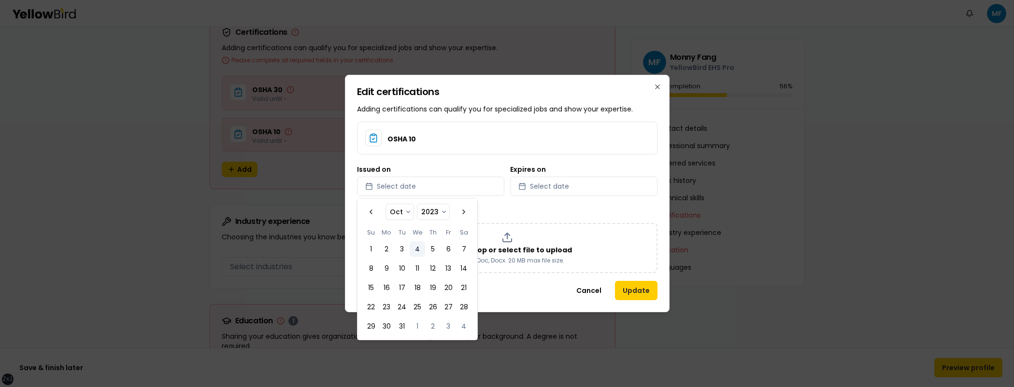
select select "****"
click at [542, 185] on span "Select date" at bounding box center [549, 187] width 39 height 10
select select "*"
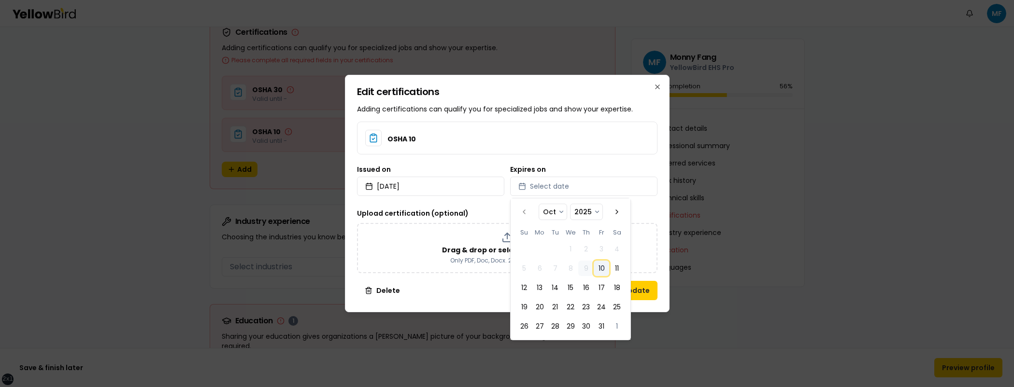
click at [601, 271] on button "10" at bounding box center [601, 268] width 15 height 15
select select "*"
click at [649, 291] on button "Update" at bounding box center [636, 290] width 43 height 19
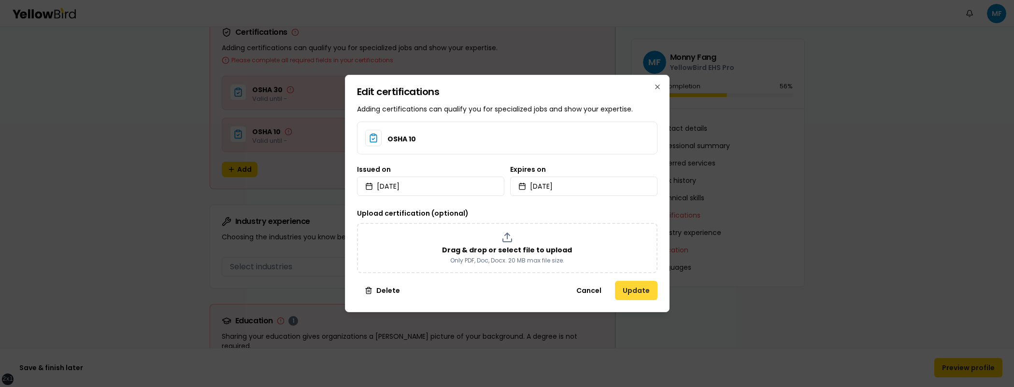
click at [643, 289] on button "Update" at bounding box center [636, 290] width 43 height 19
click at [636, 281] on button "Update" at bounding box center [636, 290] width 43 height 19
drag, startPoint x: 636, startPoint y: 282, endPoint x: 635, endPoint y: 286, distance: 4.9
click at [635, 283] on div "Edit certifications Adding certifications can qualify you for specialized jobs …" at bounding box center [507, 194] width 325 height 238
click at [635, 286] on button "Update" at bounding box center [636, 290] width 43 height 19
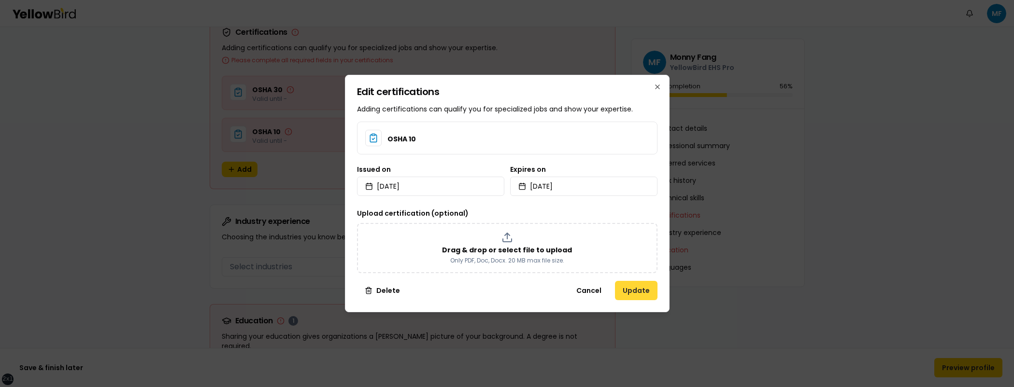
click at [634, 286] on button "Update" at bounding box center [636, 290] width 43 height 19
click at [640, 297] on button "Update" at bounding box center [636, 290] width 43 height 19
click at [638, 297] on button "Update" at bounding box center [636, 290] width 43 height 19
click at [639, 295] on button "Update" at bounding box center [636, 290] width 43 height 19
click at [659, 87] on icon "button" at bounding box center [658, 87] width 8 height 8
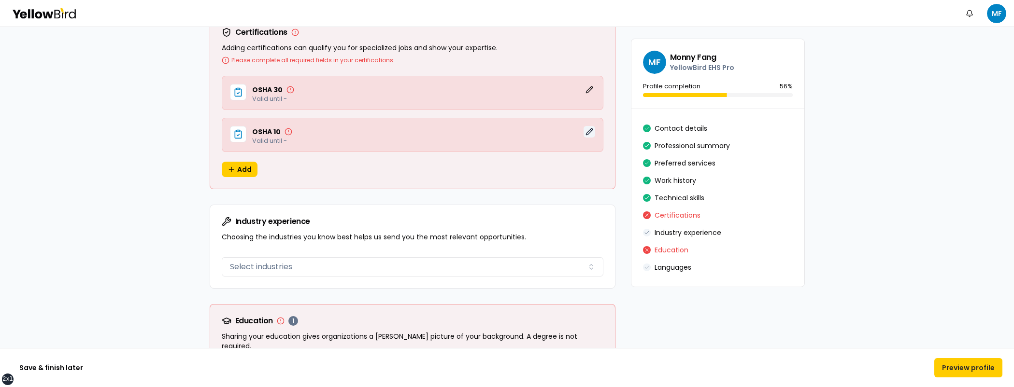
click at [584, 130] on button "Edit" at bounding box center [590, 132] width 12 height 12
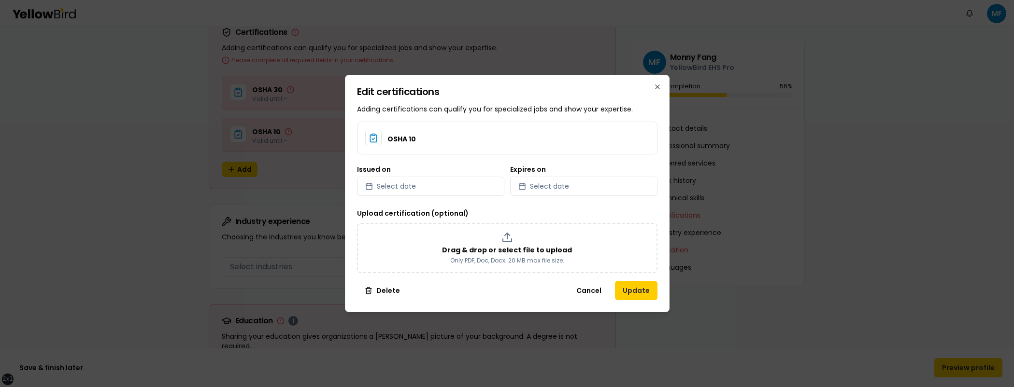
click at [391, 284] on button "Delete" at bounding box center [382, 290] width 51 height 19
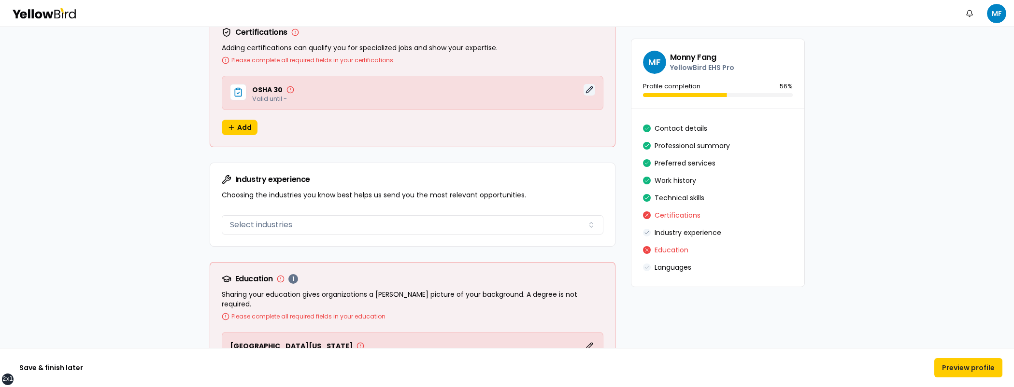
click at [586, 87] on button "Edit" at bounding box center [590, 90] width 12 height 12
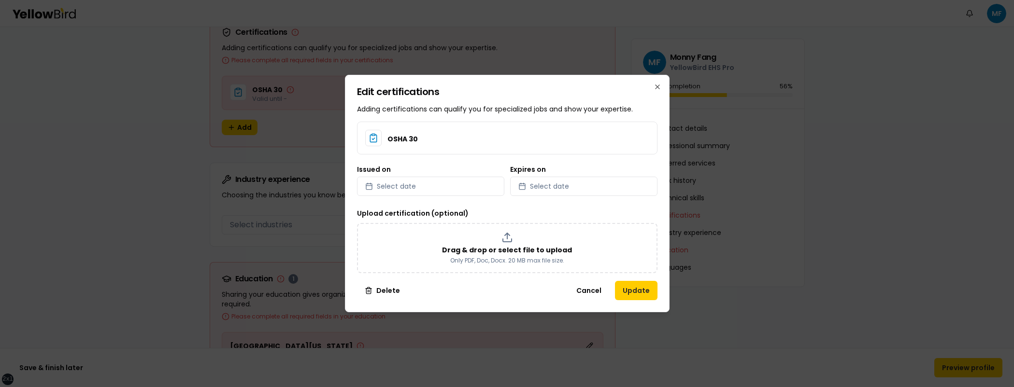
click at [388, 286] on button "Delete" at bounding box center [382, 290] width 51 height 19
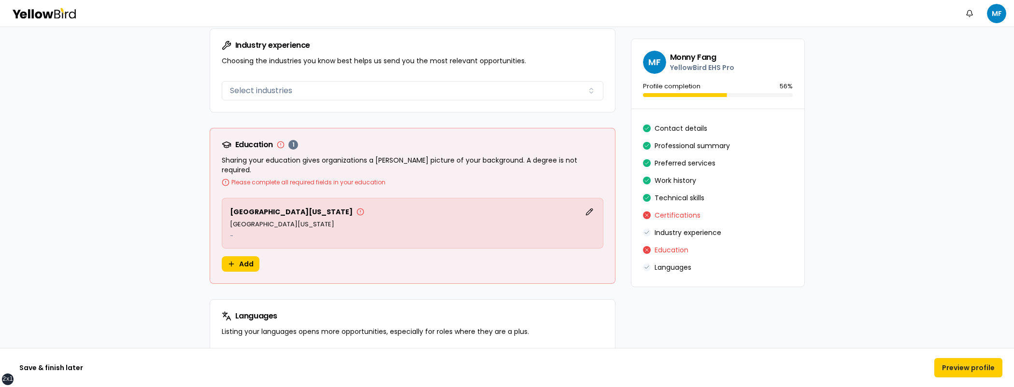
scroll to position [1795, 0]
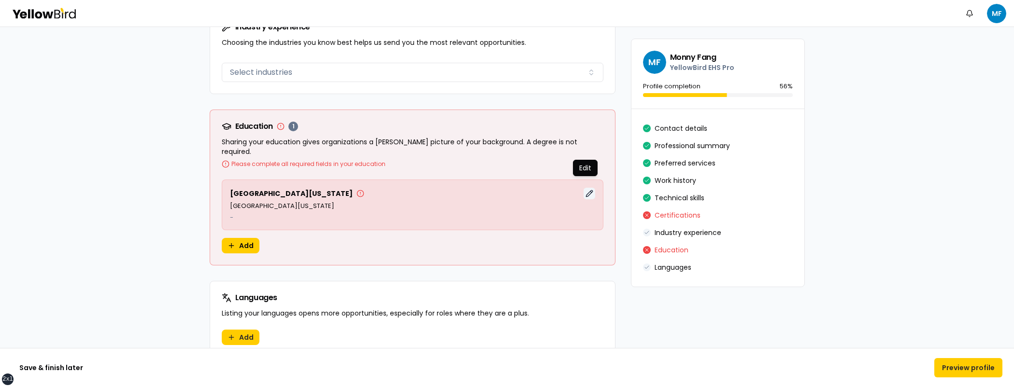
click at [585, 188] on button "Edit" at bounding box center [590, 194] width 12 height 12
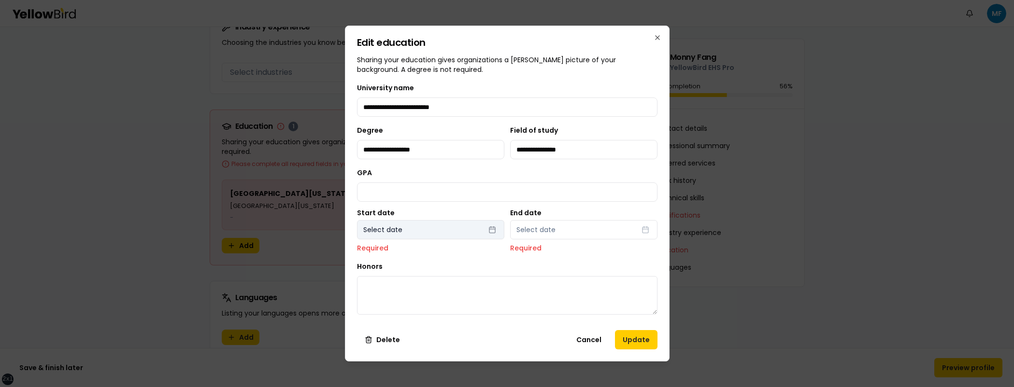
click at [466, 228] on button "Select date" at bounding box center [430, 229] width 147 height 19
select select "*"
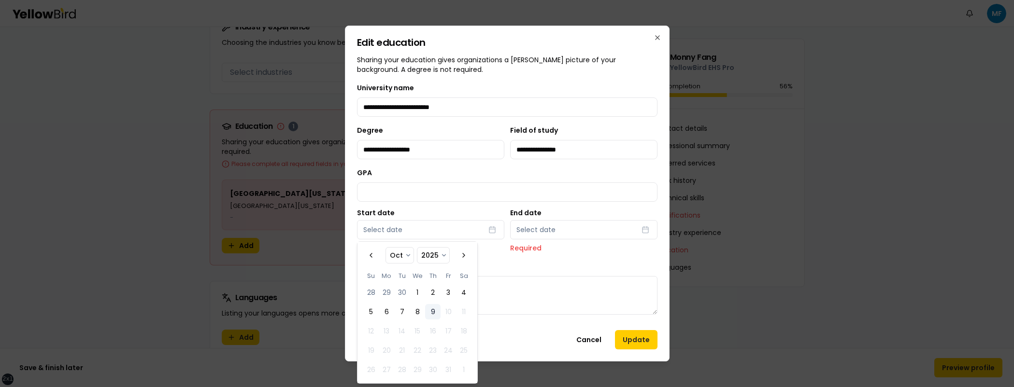
click at [433, 256] on select "**** **** **** **** **** **** **** **** **** **** **** **** **** **** **** ****…" at bounding box center [433, 255] width 32 height 15
select select "****"
click at [417, 248] on select "**** **** **** **** **** **** **** **** **** **** **** **** **** **** **** ****…" at bounding box center [433, 255] width 32 height 15
click at [439, 293] on button "3" at bounding box center [432, 292] width 15 height 15
select select "*"
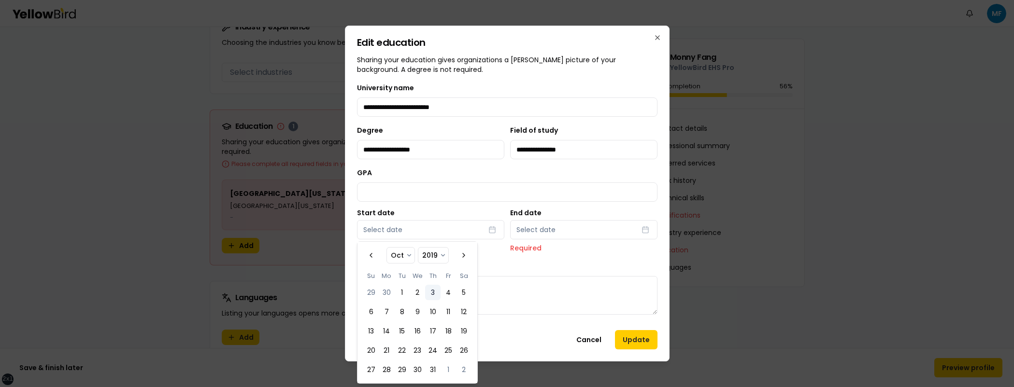
select select "****"
click at [578, 236] on button "Select date" at bounding box center [583, 229] width 147 height 19
select select "*"
select select "****"
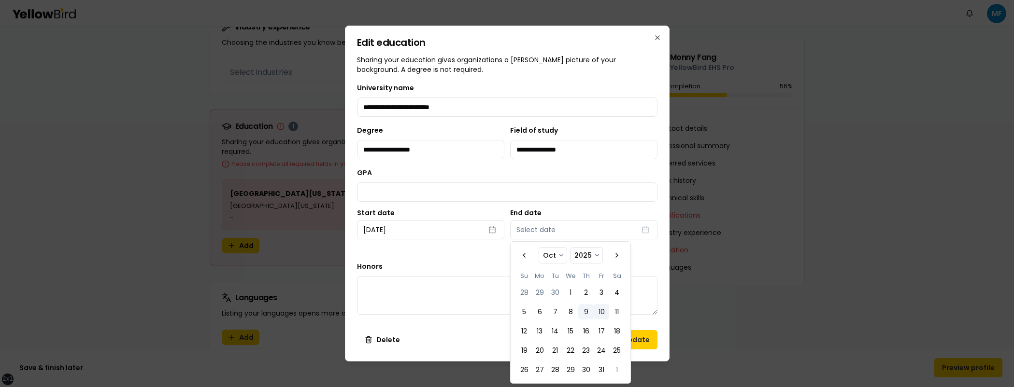
click at [596, 314] on button "10" at bounding box center [601, 311] width 15 height 15
select select "*"
select select "****"
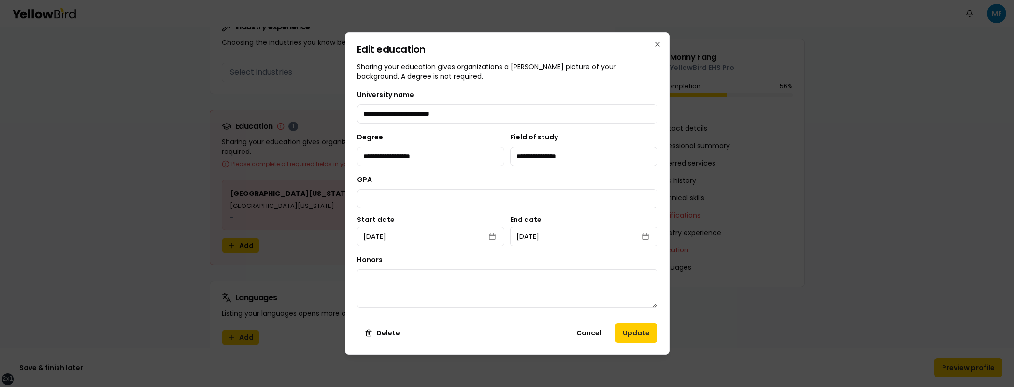
click at [638, 332] on button "Update" at bounding box center [636, 333] width 43 height 19
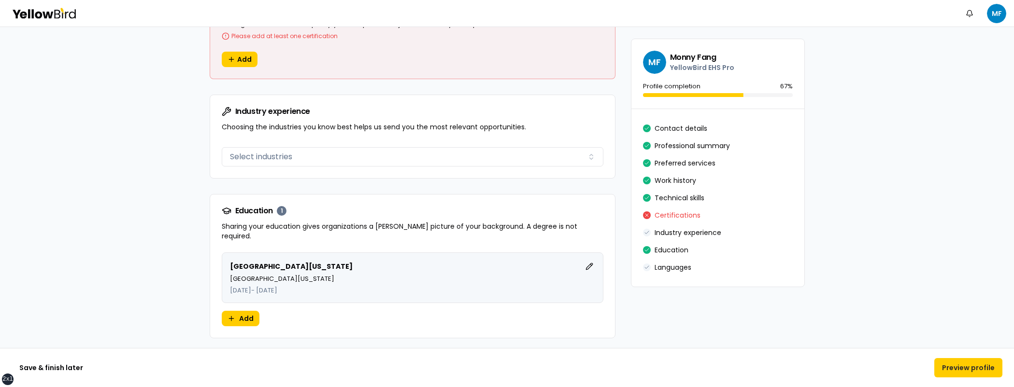
scroll to position [1813, 0]
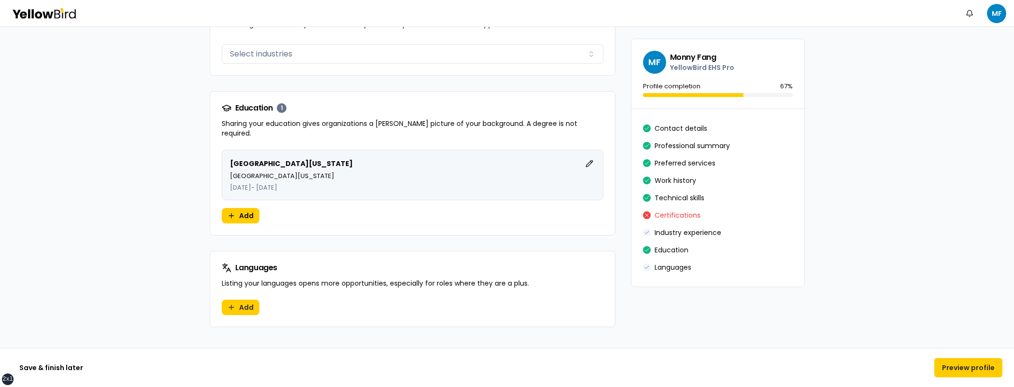
click at [252, 300] on button "Add" at bounding box center [241, 307] width 38 height 15
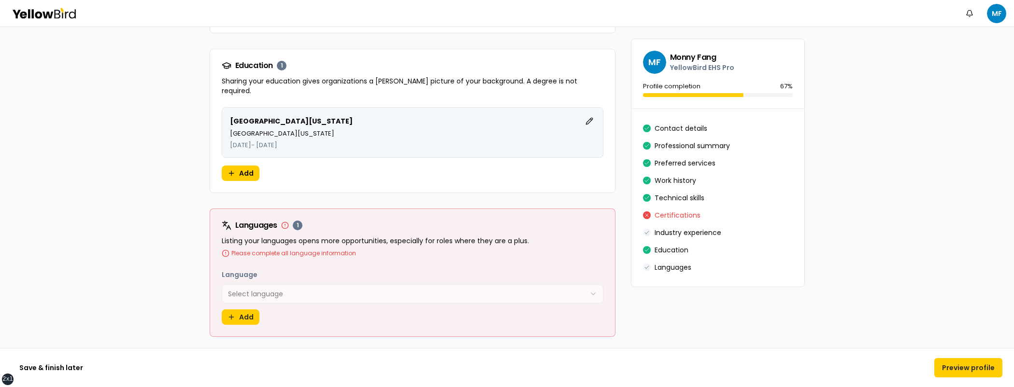
scroll to position [1866, 0]
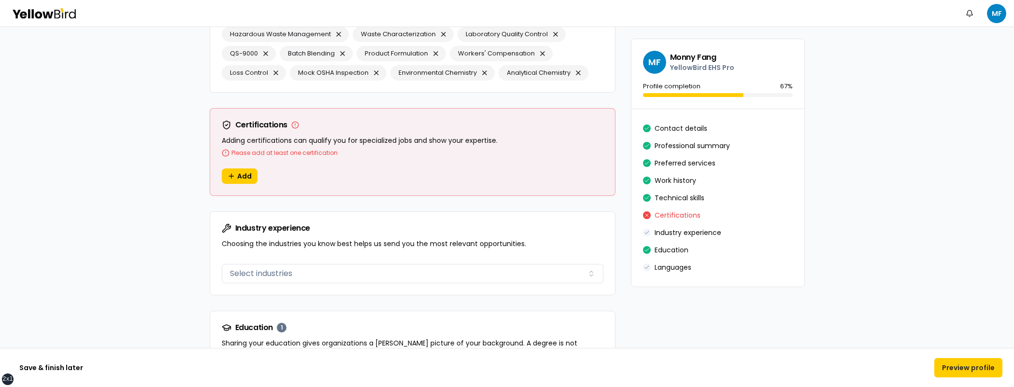
scroll to position [1580, 0]
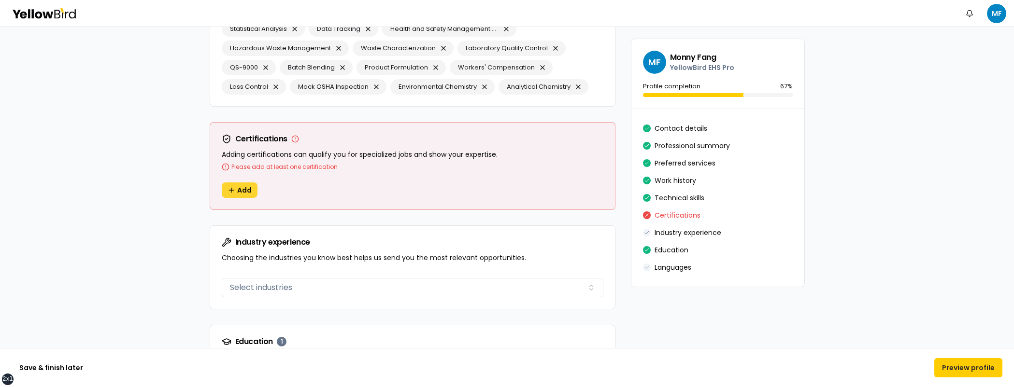
click at [222, 189] on button "Add" at bounding box center [240, 190] width 36 height 15
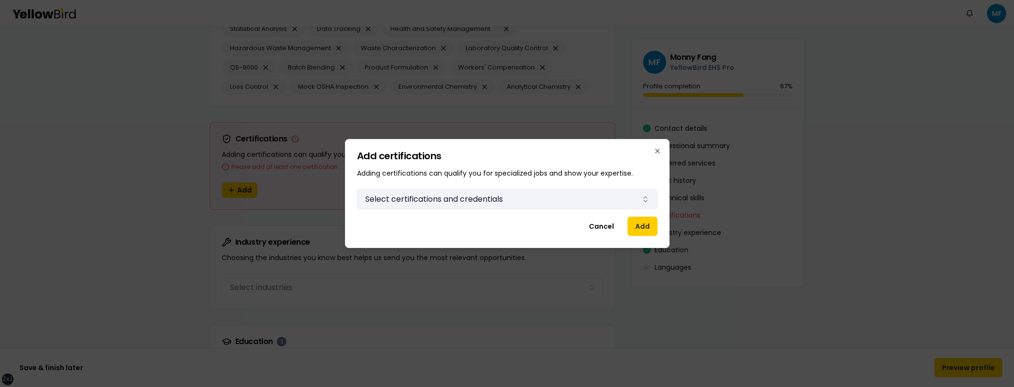
click at [452, 201] on button "Select certifications and credentials" at bounding box center [507, 199] width 300 height 19
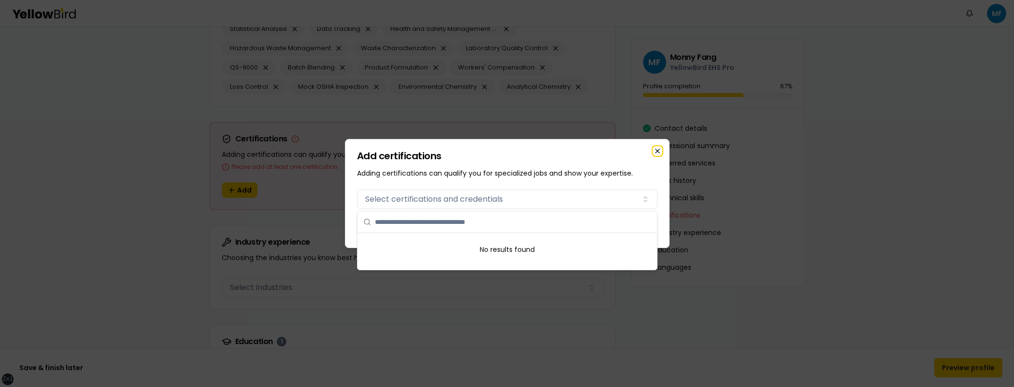
click at [655, 149] on icon "button" at bounding box center [658, 151] width 8 height 8
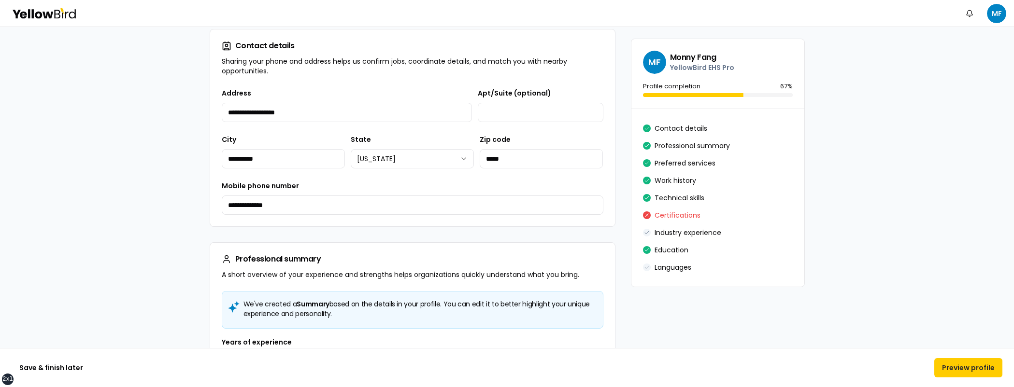
scroll to position [0, 0]
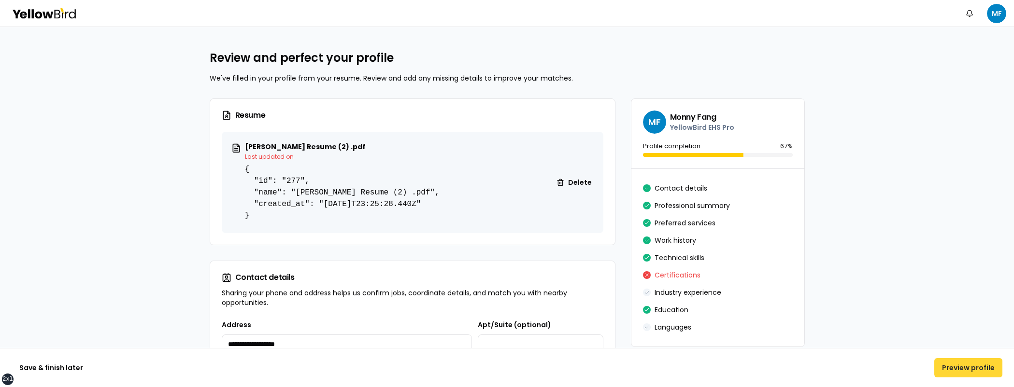
click at [972, 372] on button "Preview profile" at bounding box center [968, 367] width 68 height 19
click at [958, 370] on button "Preview profile" at bounding box center [968, 367] width 68 height 19
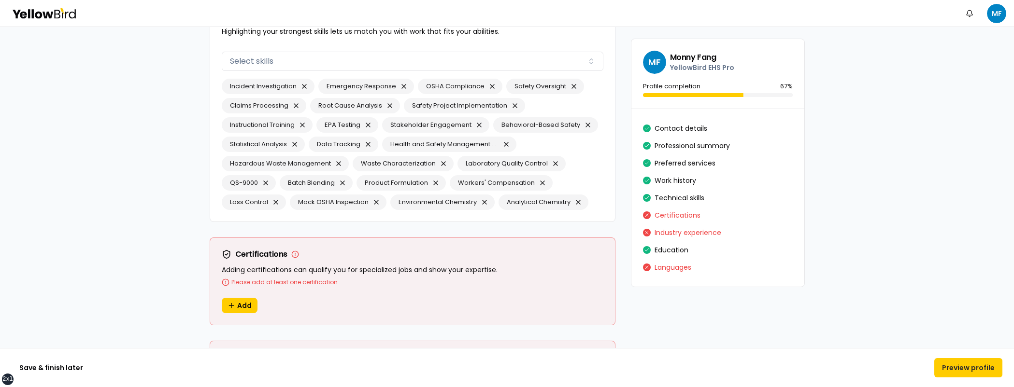
scroll to position [1654, 0]
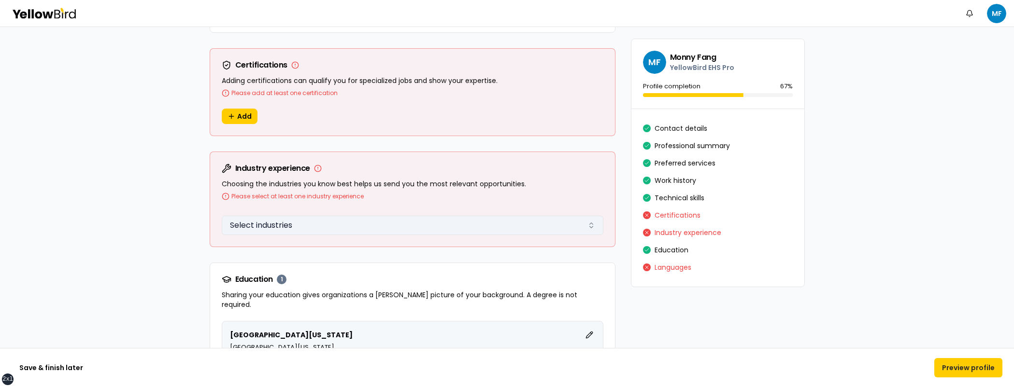
click at [556, 222] on button "Select industries" at bounding box center [413, 225] width 382 height 19
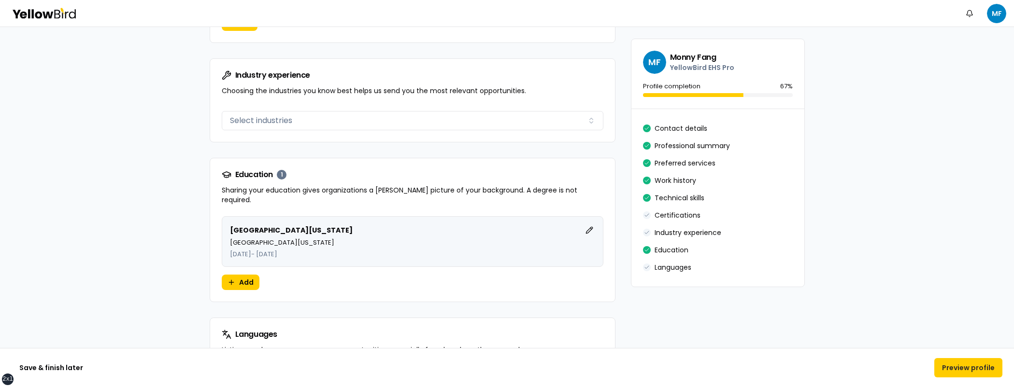
scroll to position [1728, 0]
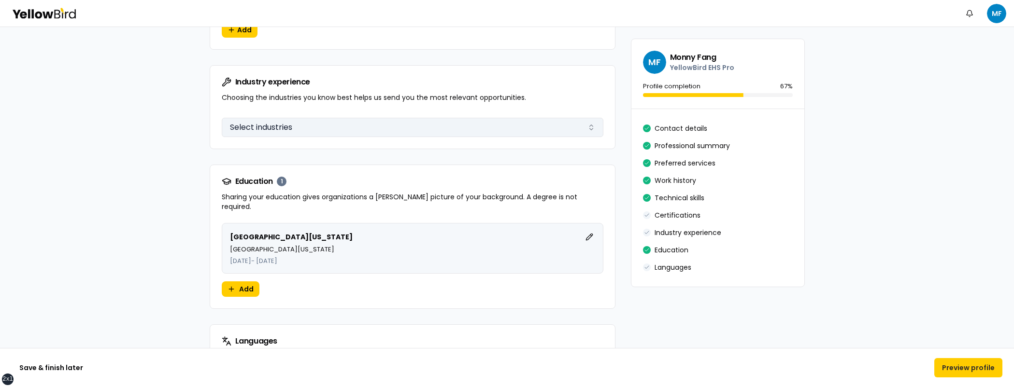
click at [452, 129] on button "Select industries" at bounding box center [413, 127] width 382 height 19
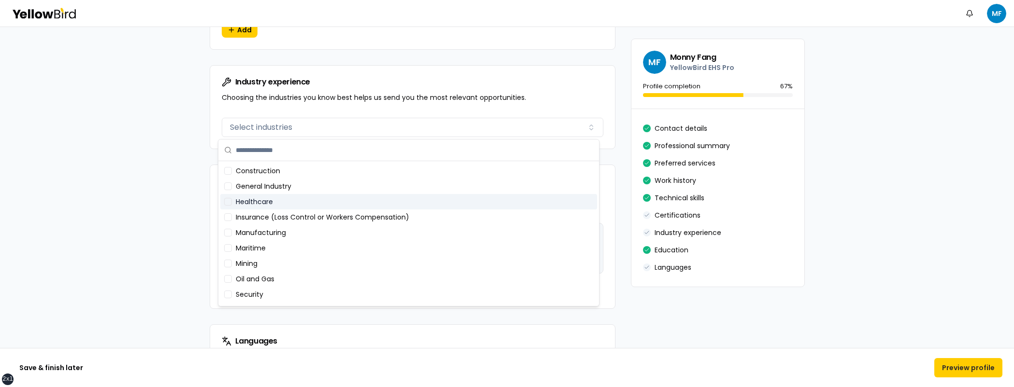
click at [299, 213] on div "Insurance (Loss Control or Workers Compensation)" at bounding box center [408, 217] width 377 height 15
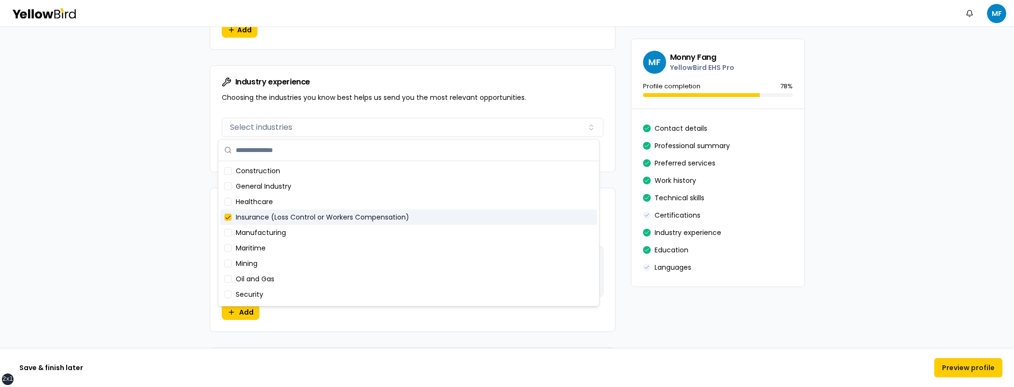
click at [254, 245] on div "Maritime" at bounding box center [408, 248] width 377 height 15
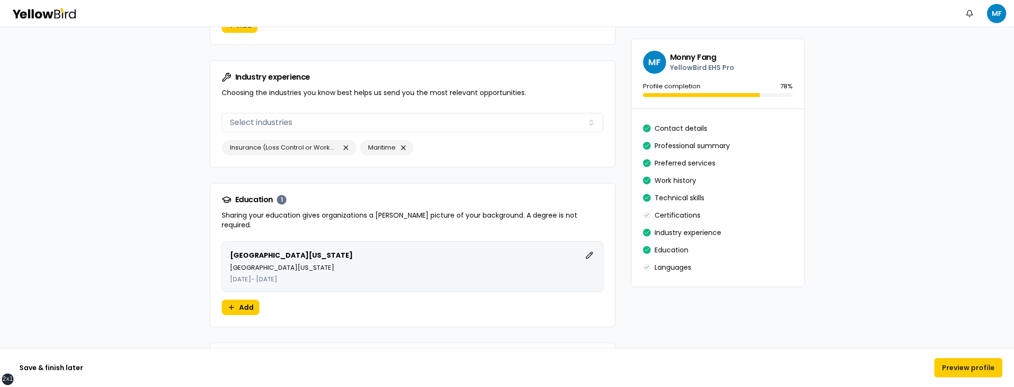
scroll to position [1509, 0]
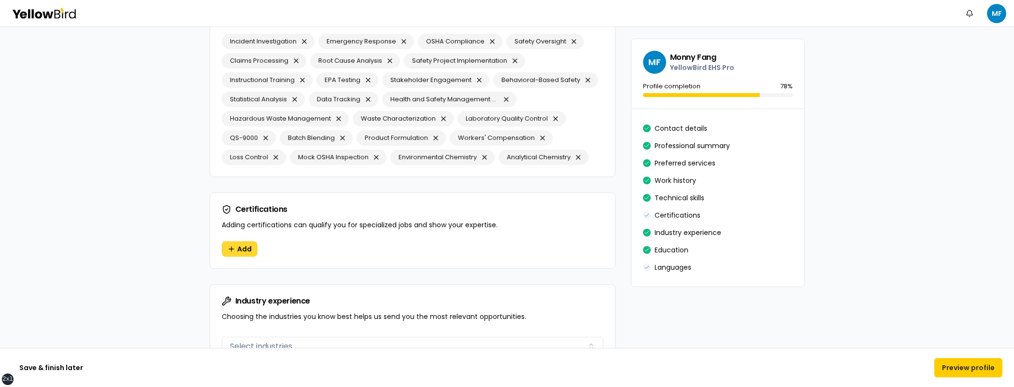
click at [245, 250] on span "Add" at bounding box center [244, 249] width 14 height 10
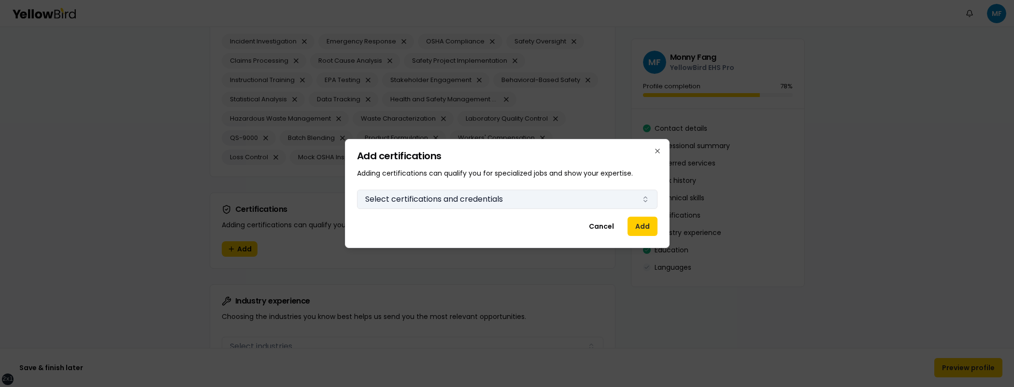
click at [529, 196] on button "Select certifications and credentials" at bounding box center [507, 199] width 300 height 19
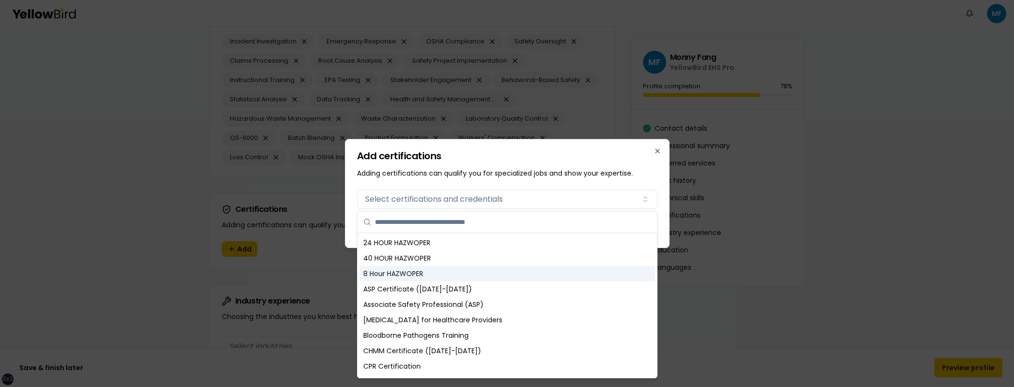
click at [385, 274] on div "8 Hour HAZWOPER" at bounding box center [507, 273] width 296 height 15
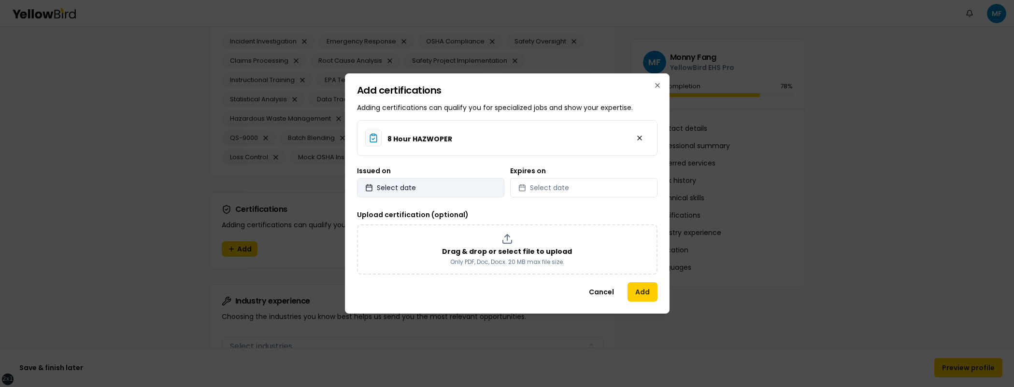
click at [479, 185] on button "Select date" at bounding box center [430, 187] width 147 height 19
select select "*"
select select "****"
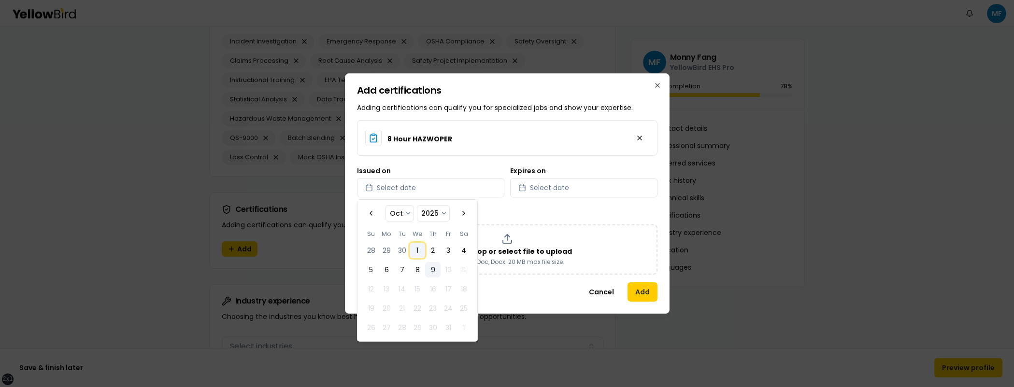
click at [420, 249] on button "1" at bounding box center [417, 250] width 15 height 15
select select "*"
select select "****"
click at [617, 187] on button "Select date" at bounding box center [583, 187] width 147 height 19
select select "*"
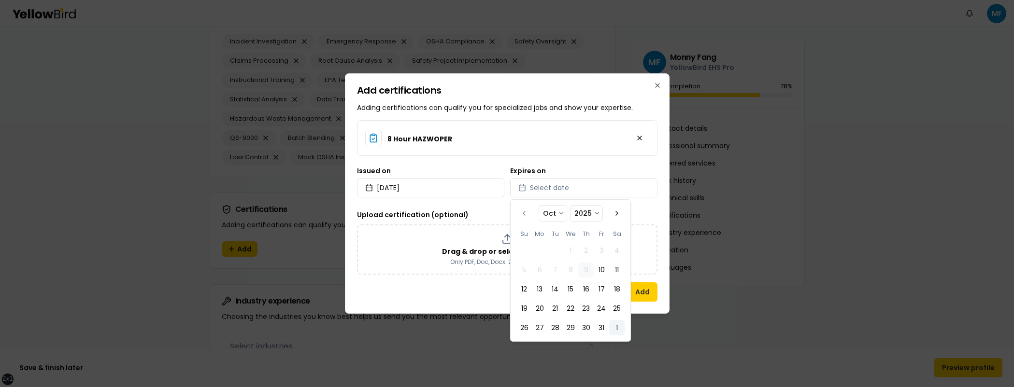
click at [621, 327] on button "1" at bounding box center [616, 327] width 15 height 15
select select "*"
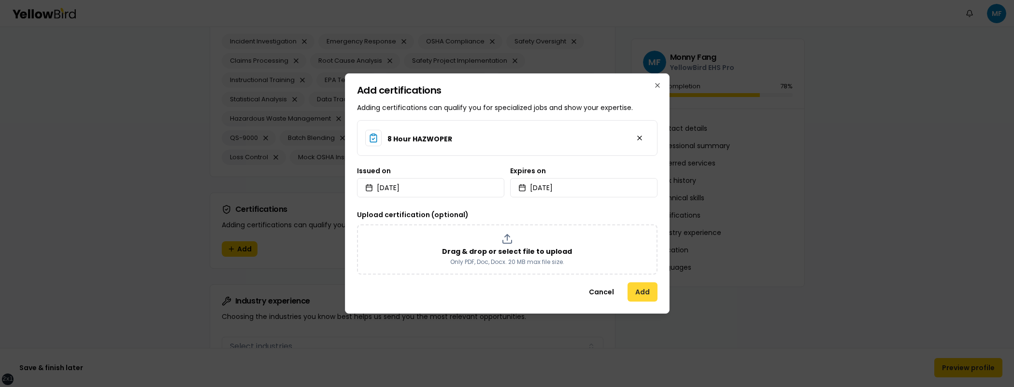
click at [638, 291] on button "Add" at bounding box center [642, 292] width 30 height 19
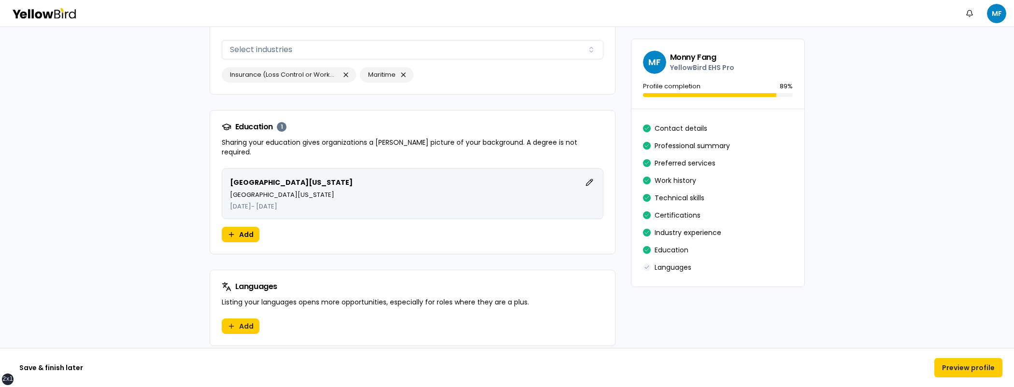
scroll to position [1869, 0]
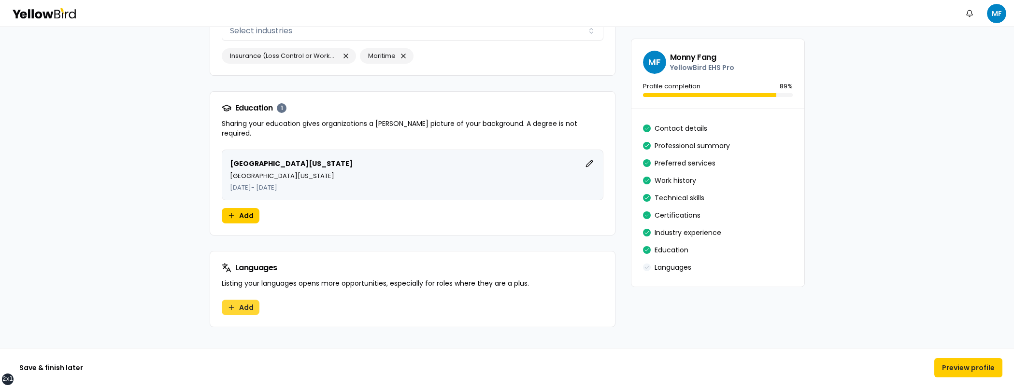
click at [231, 300] on button "Add" at bounding box center [241, 307] width 38 height 15
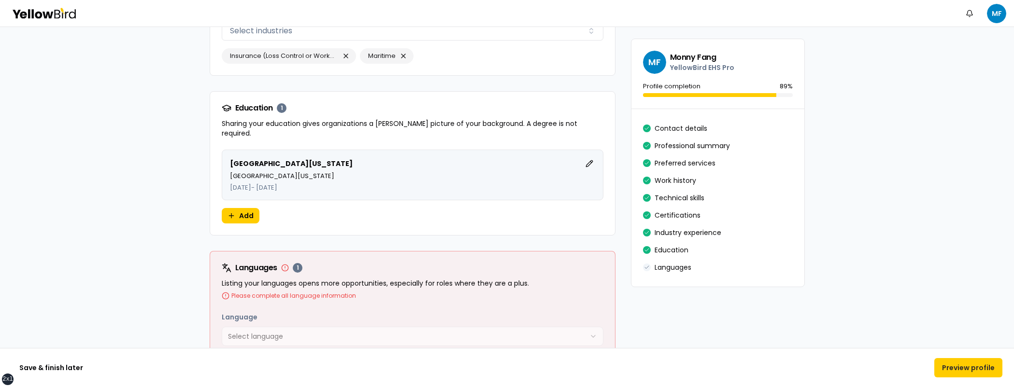
scroll to position [1894, 0]
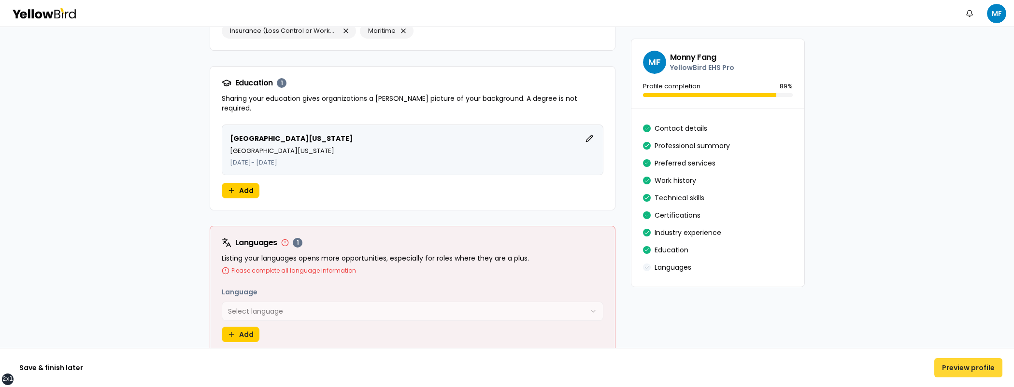
click at [955, 370] on button "Preview profile" at bounding box center [968, 367] width 68 height 19
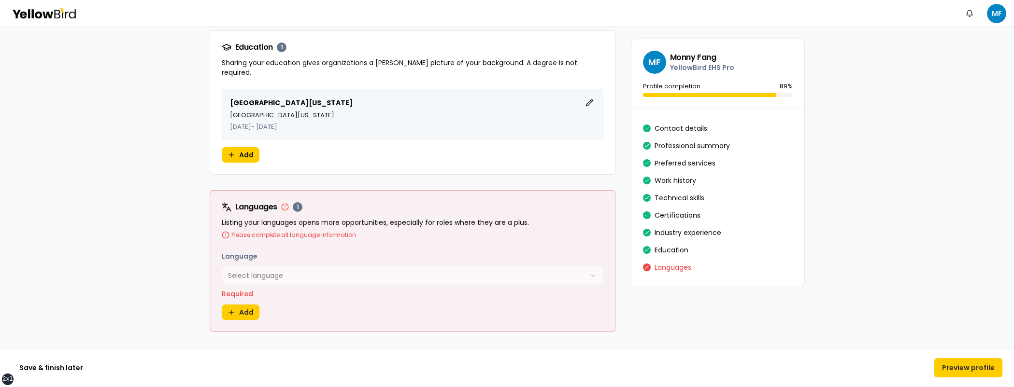
scroll to position [1935, 0]
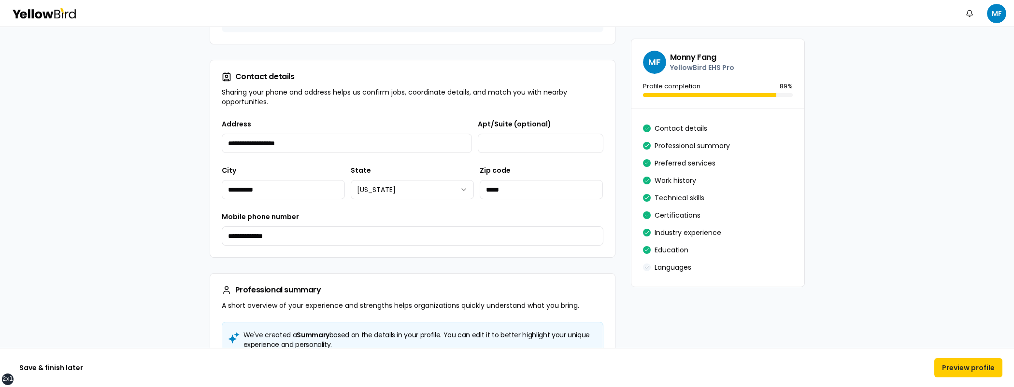
scroll to position [287, 0]
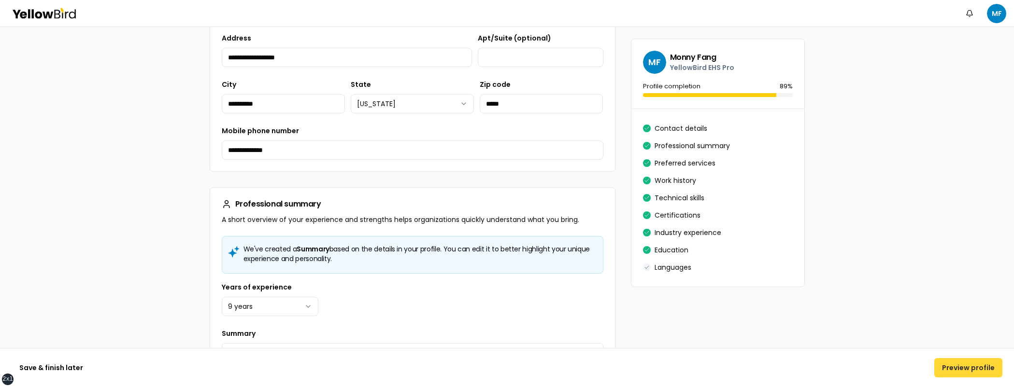
click at [967, 361] on button "Preview profile" at bounding box center [968, 367] width 68 height 19
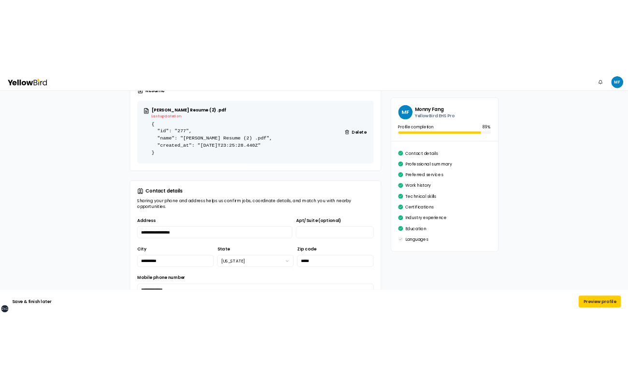
scroll to position [89, 0]
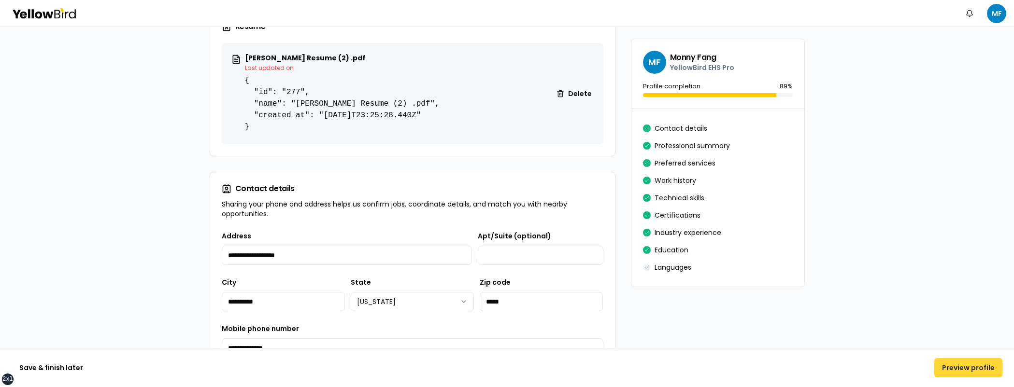
click at [983, 361] on button "Preview profile" at bounding box center [968, 367] width 68 height 19
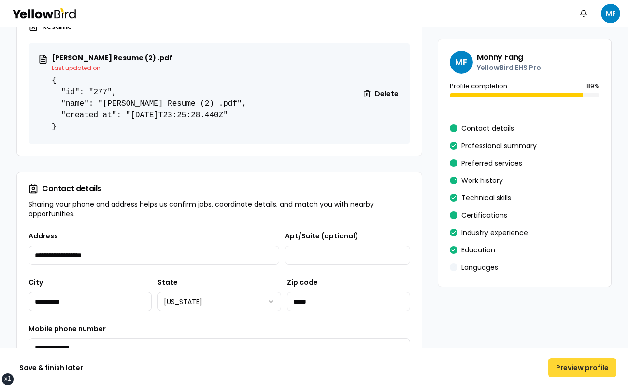
click at [575, 365] on button "Preview profile" at bounding box center [582, 367] width 68 height 19
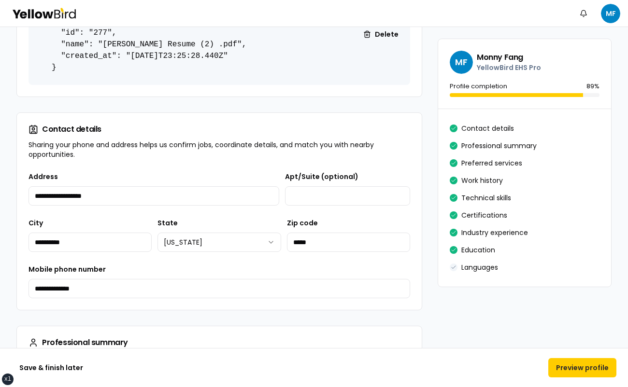
scroll to position [274, 0]
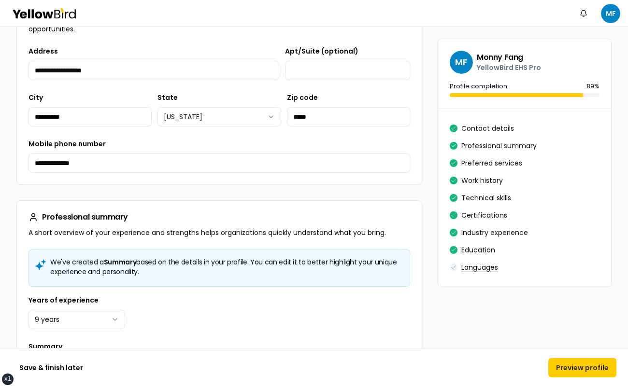
click at [472, 263] on button "Languages" at bounding box center [479, 267] width 37 height 15
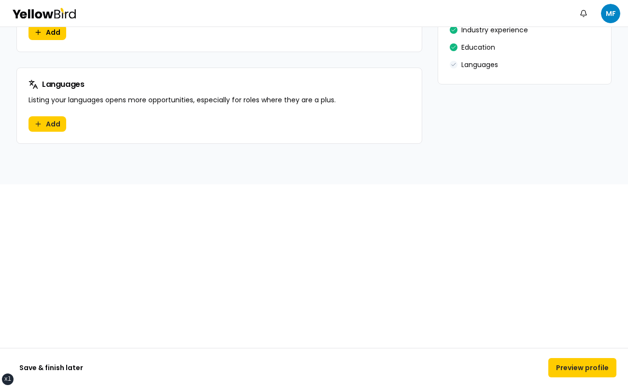
scroll to position [1869, 0]
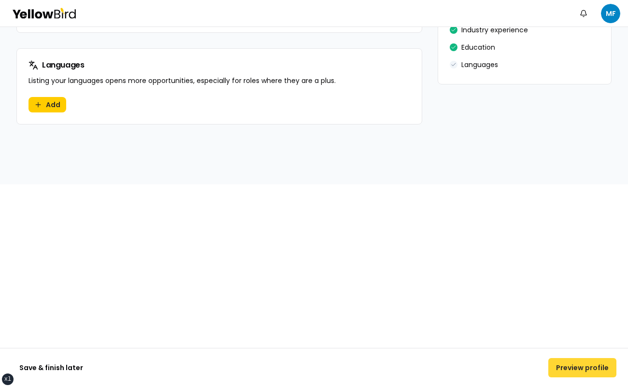
click at [584, 359] on button "Preview profile" at bounding box center [582, 367] width 68 height 19
click at [576, 365] on button "Preview profile" at bounding box center [582, 367] width 68 height 19
click at [45, 365] on button "Save & finish later" at bounding box center [51, 367] width 79 height 19
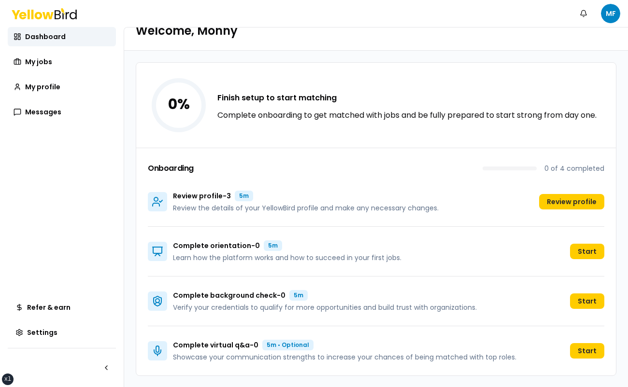
scroll to position [26, 0]
click at [572, 201] on button "Review profile" at bounding box center [571, 201] width 65 height 15
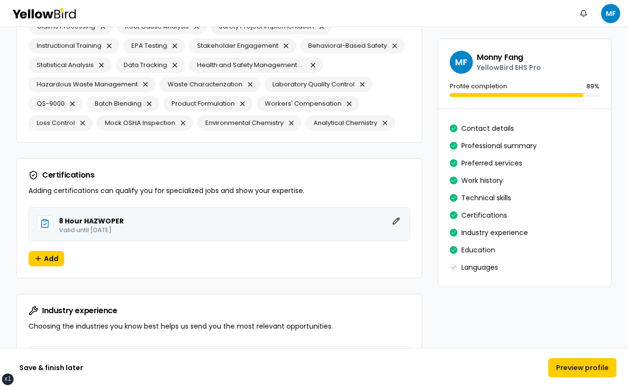
scroll to position [1869, 0]
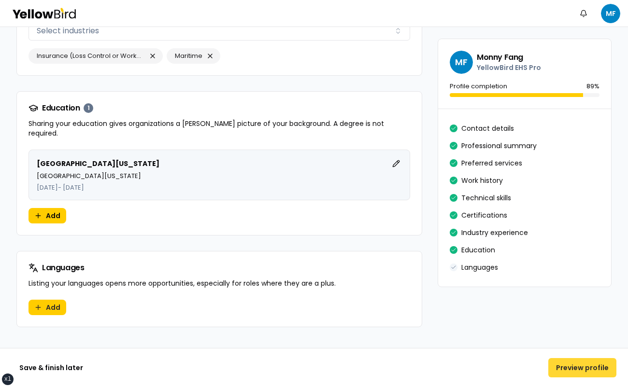
click at [570, 369] on button "Preview profile" at bounding box center [582, 367] width 68 height 19
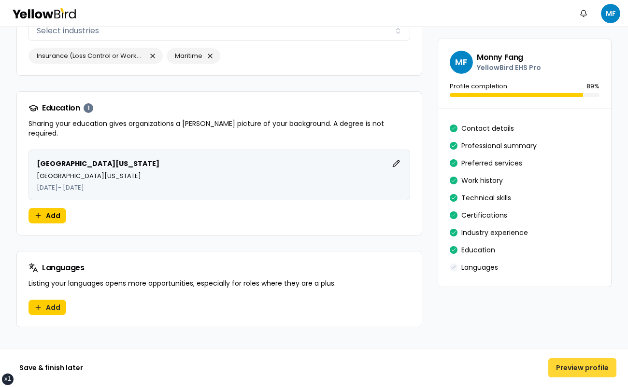
click at [570, 369] on button "Preview profile" at bounding box center [582, 367] width 68 height 19
click at [569, 368] on button "Preview profile" at bounding box center [582, 367] width 68 height 19
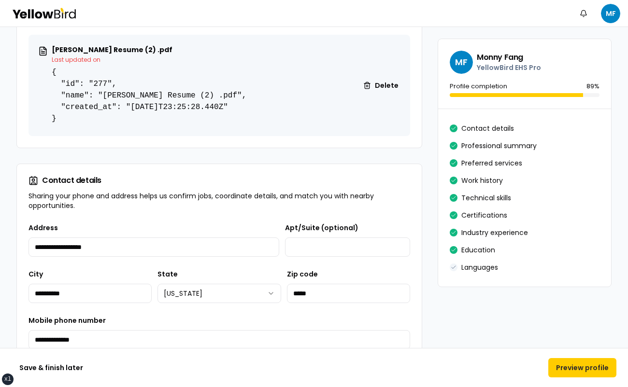
scroll to position [0, 0]
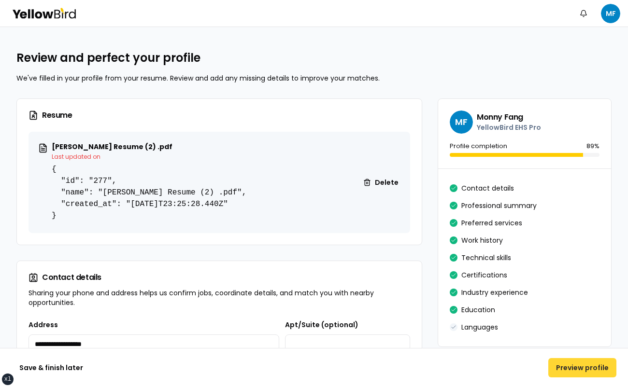
click at [590, 365] on button "Preview profile" at bounding box center [582, 367] width 68 height 19
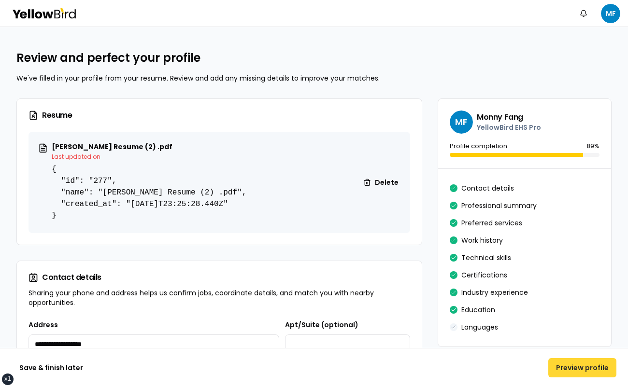
click at [590, 365] on button "Preview profile" at bounding box center [582, 367] width 68 height 19
click at [588, 363] on button "Preview profile" at bounding box center [582, 367] width 68 height 19
click at [586, 362] on button "Preview profile" at bounding box center [582, 367] width 68 height 19
click at [586, 361] on button "Preview profile" at bounding box center [582, 367] width 68 height 19
click at [495, 321] on div "Languages" at bounding box center [525, 327] width 150 height 15
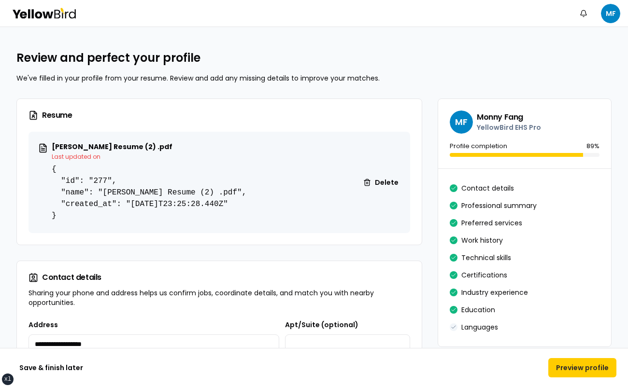
click at [495, 321] on div "Languages" at bounding box center [525, 327] width 150 height 15
drag, startPoint x: 472, startPoint y: 294, endPoint x: 463, endPoint y: 277, distance: 18.8
click at [470, 291] on button "Industry experience" at bounding box center [494, 292] width 67 height 15
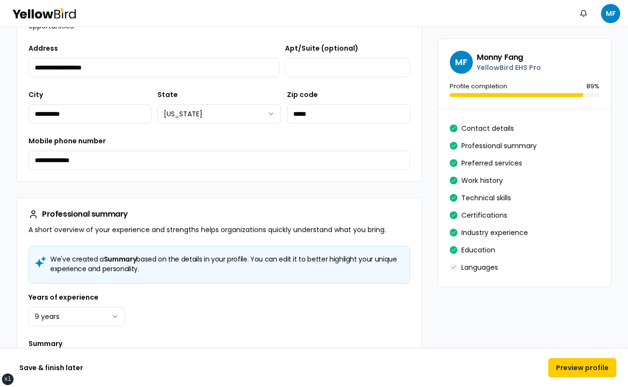
drag, startPoint x: 463, startPoint y: 277, endPoint x: 406, endPoint y: 226, distance: 76.6
click at [454, 260] on div "Contact details Professional summary Preferred services Work history Technical …" at bounding box center [525, 198] width 150 height 155
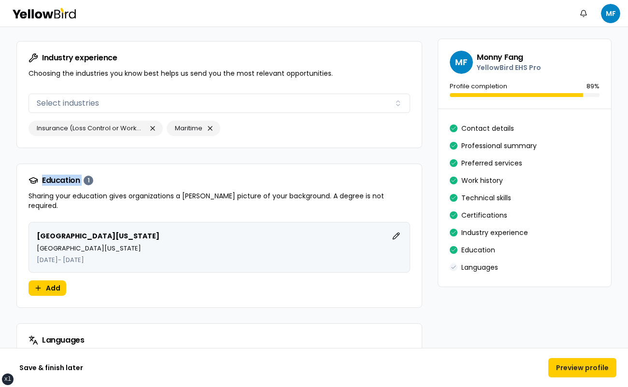
click at [272, 205] on div "Education 1 Sharing your education gives organizations a fuller picture of your…" at bounding box center [219, 193] width 405 height 58
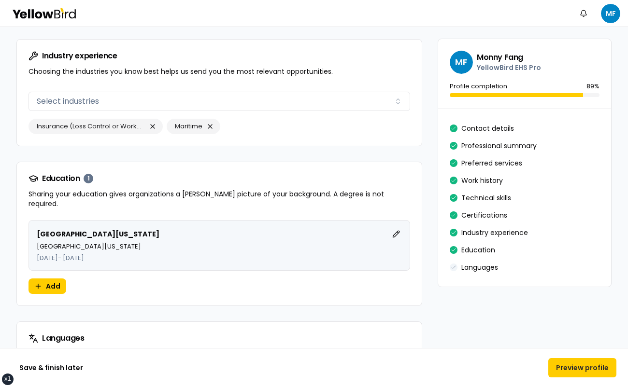
scroll to position [1799, 0]
click at [273, 220] on div "Central Michigan University Edit Central Michigan University October 2019 - Oct…" at bounding box center [220, 245] width 382 height 51
click at [264, 286] on div "Central Michigan University Edit Central Michigan University October 2019 - Oct…" at bounding box center [219, 263] width 405 height 86
click at [569, 369] on button "Preview profile" at bounding box center [582, 367] width 68 height 19
click at [570, 370] on button "Preview profile" at bounding box center [582, 367] width 68 height 19
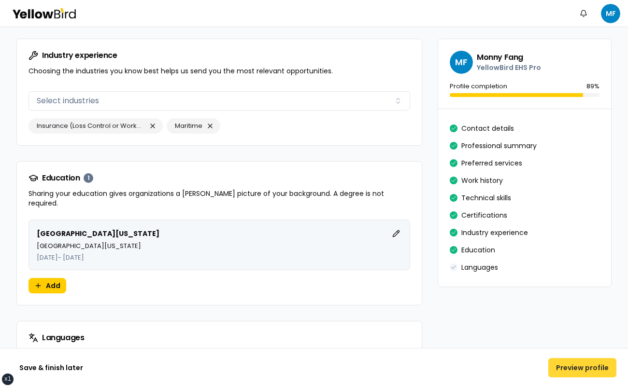
click at [569, 368] on button "Preview profile" at bounding box center [582, 367] width 68 height 19
click at [569, 367] on button "Preview profile" at bounding box center [582, 367] width 68 height 19
click at [568, 364] on button "Preview profile" at bounding box center [582, 367] width 68 height 19
click at [567, 361] on button "Preview profile" at bounding box center [582, 367] width 68 height 19
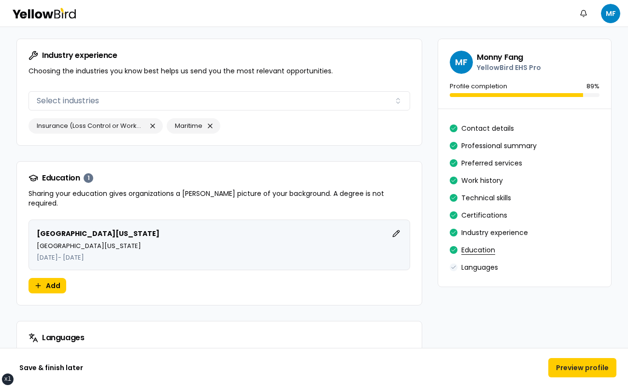
click at [485, 244] on button "Education" at bounding box center [478, 249] width 34 height 15
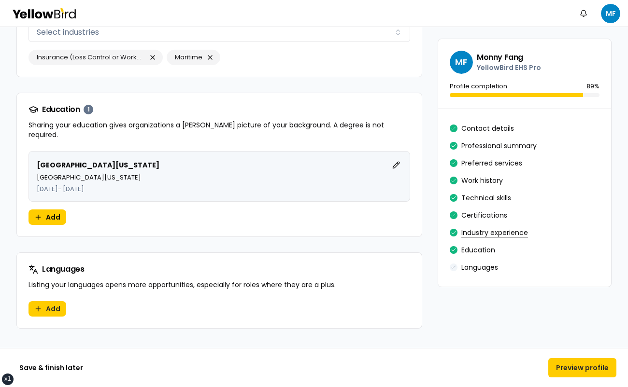
click at [486, 225] on button "Industry experience" at bounding box center [494, 232] width 67 height 15
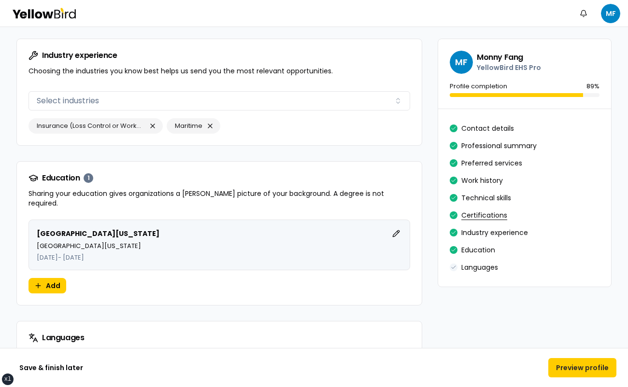
click at [487, 213] on button "Certifications" at bounding box center [484, 215] width 46 height 15
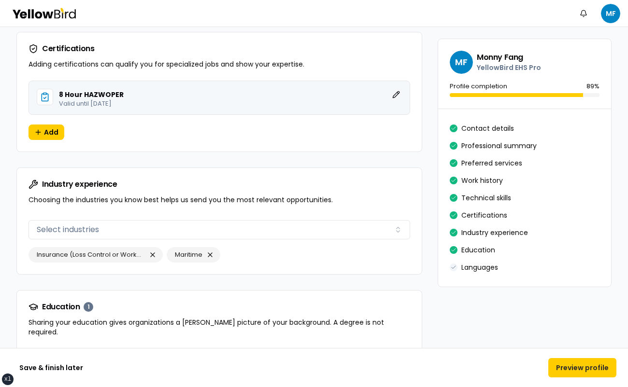
scroll to position [1663, 0]
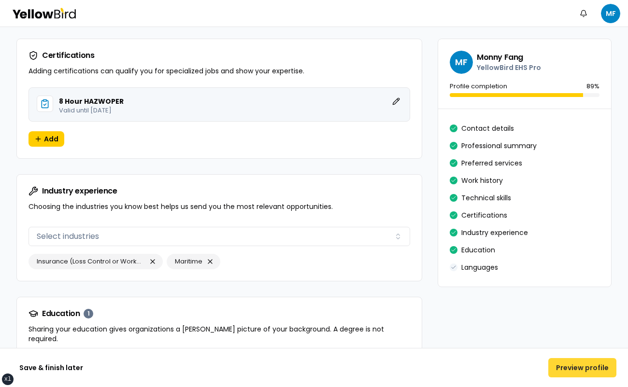
click at [595, 368] on button "Preview profile" at bounding box center [582, 367] width 68 height 19
click at [595, 369] on button "Preview profile" at bounding box center [582, 367] width 68 height 19
click at [595, 368] on button "Preview profile" at bounding box center [582, 367] width 68 height 19
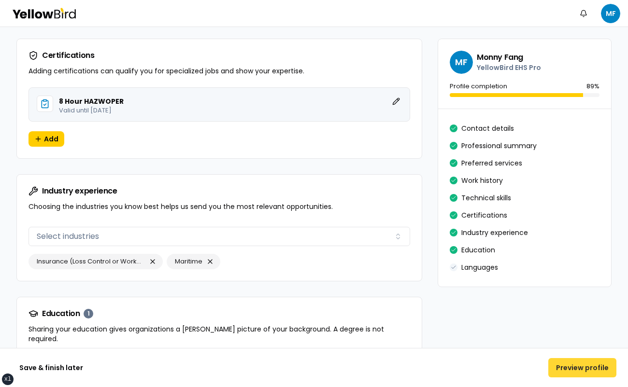
click at [594, 368] on button "Preview profile" at bounding box center [582, 367] width 68 height 19
